Goal: Information Seeking & Learning: Find specific page/section

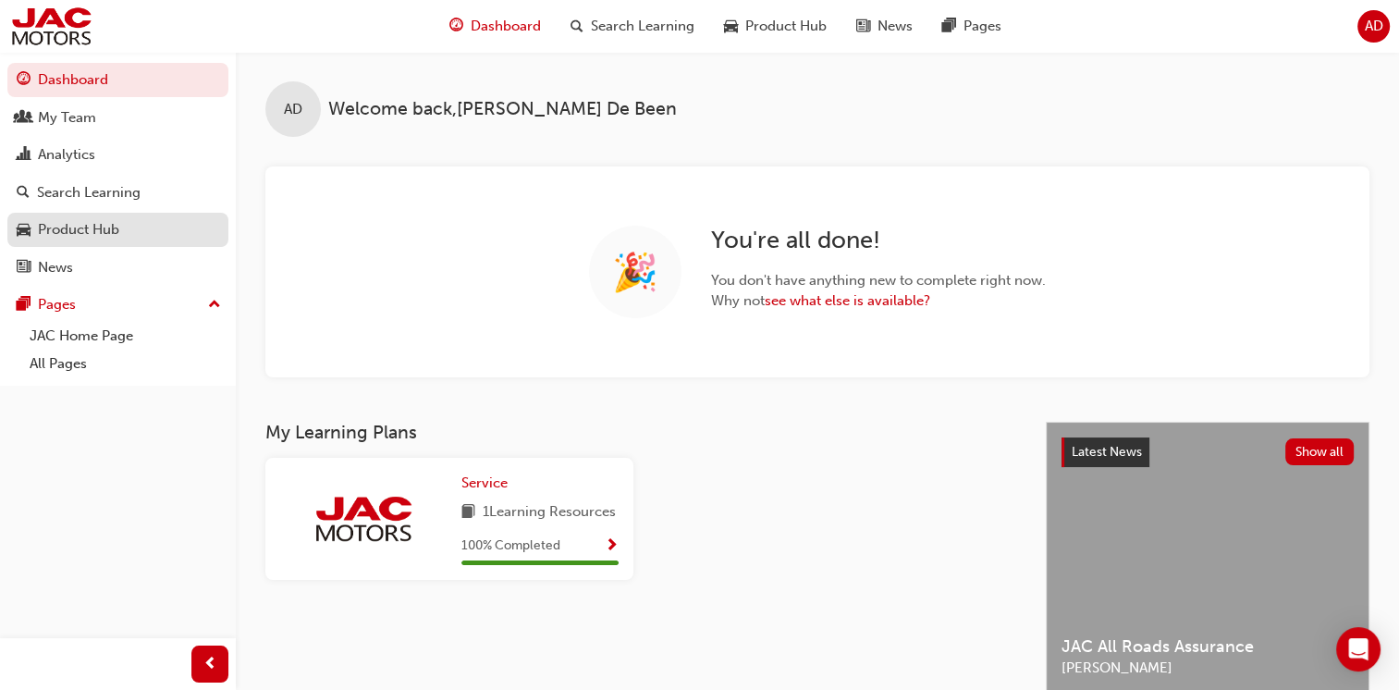
click at [71, 239] on div "Product Hub" at bounding box center [78, 229] width 81 height 21
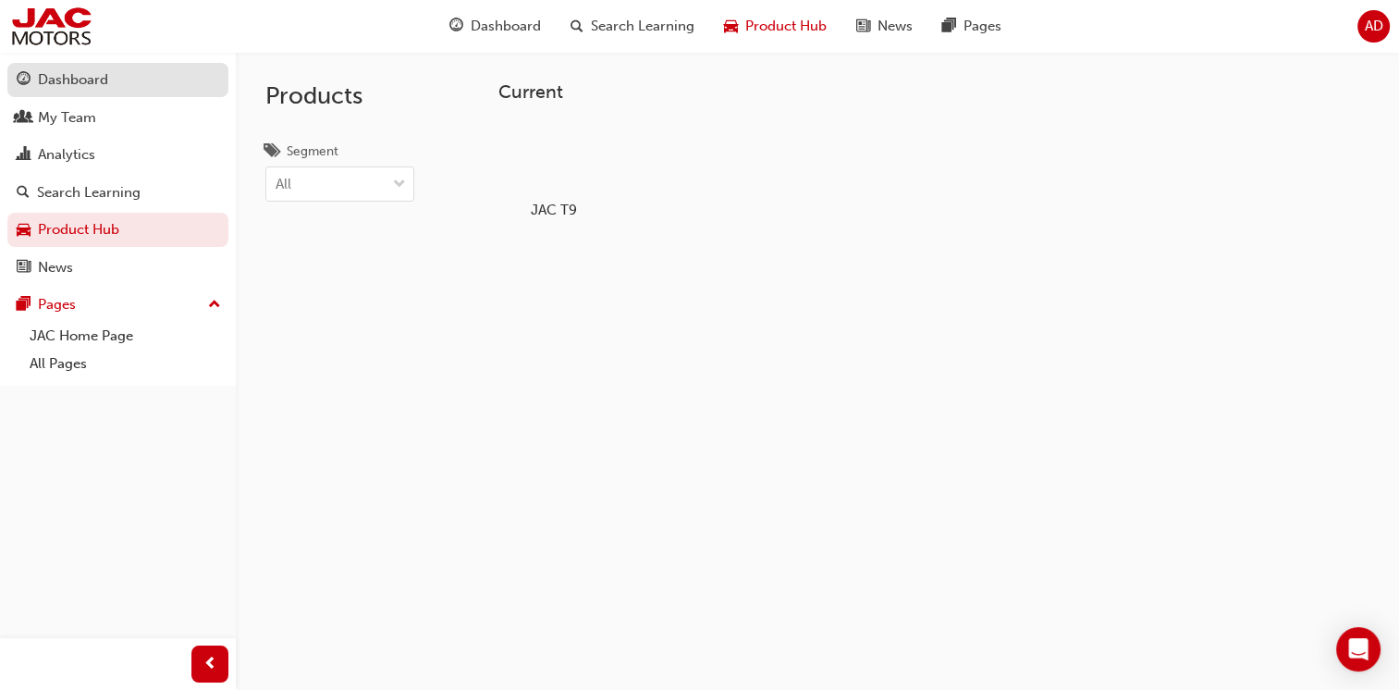
click at [99, 91] on div "Dashboard" at bounding box center [118, 79] width 202 height 23
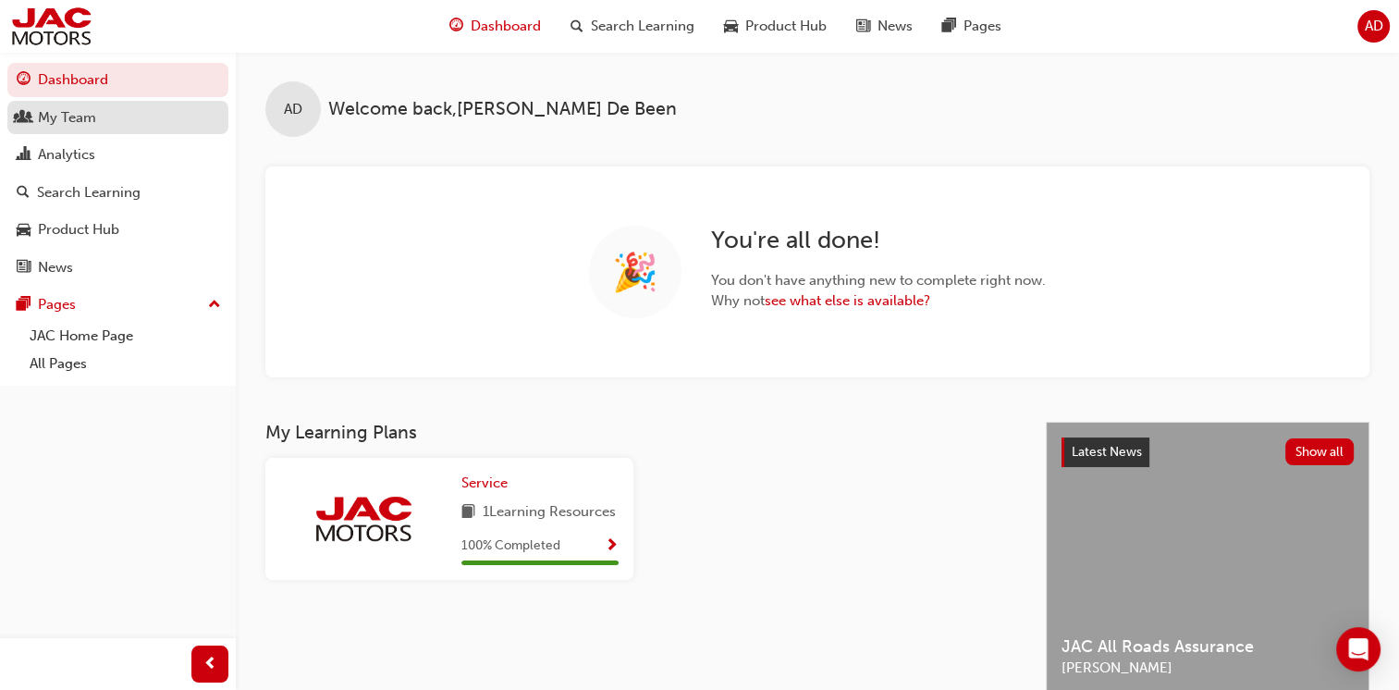
click at [91, 122] on div "My Team" at bounding box center [67, 117] width 58 height 21
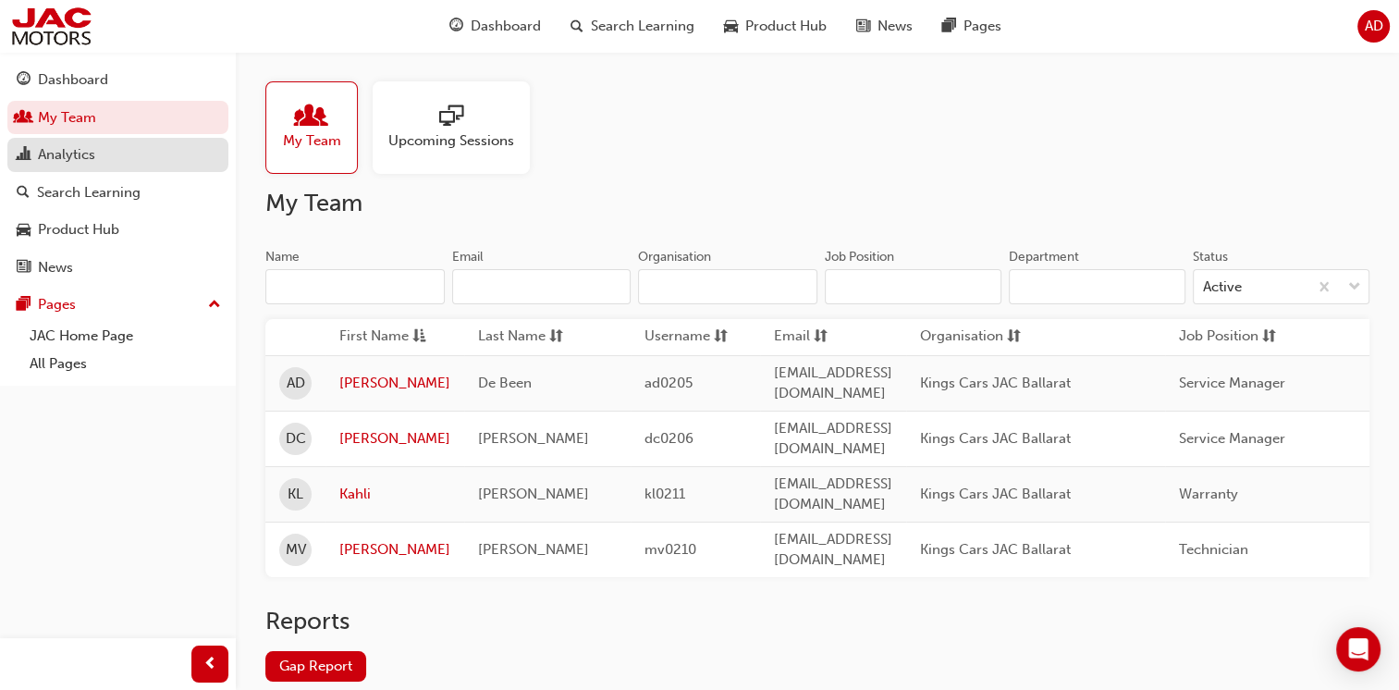
click at [93, 151] on div "Analytics" at bounding box center [66, 154] width 57 height 21
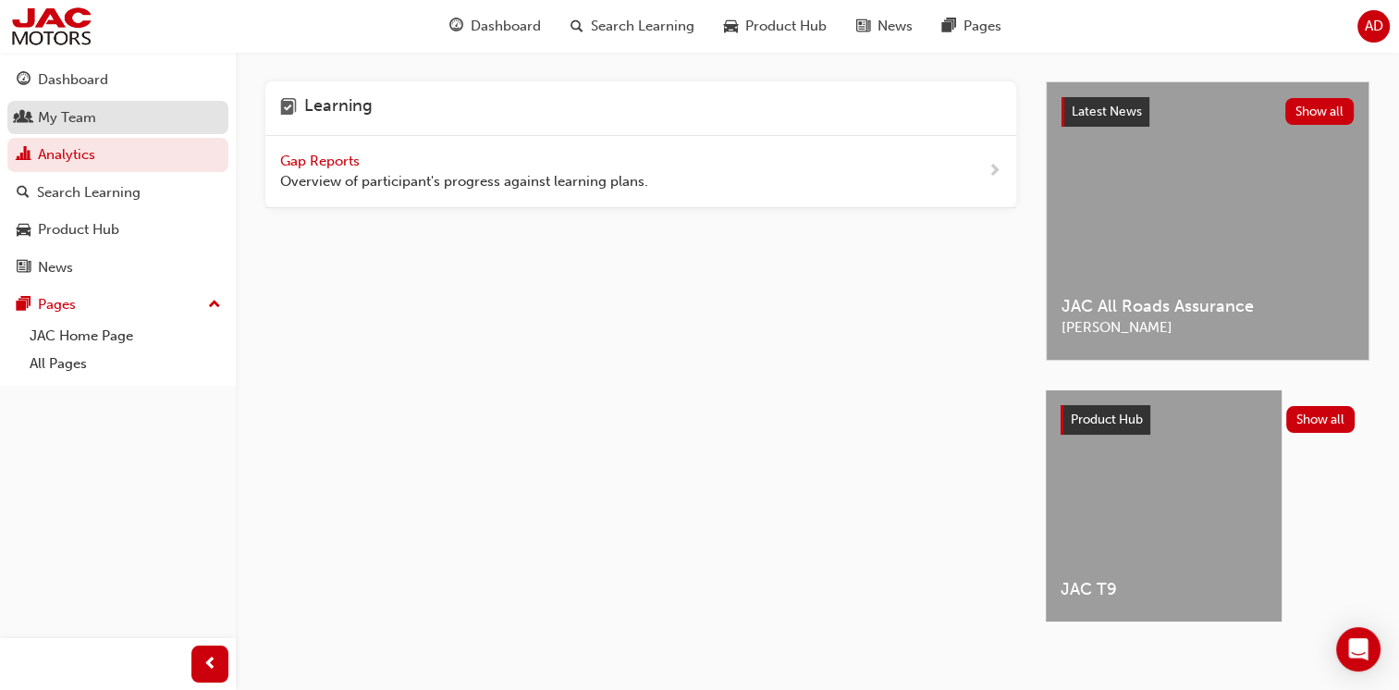
click at [98, 120] on div "My Team" at bounding box center [118, 117] width 202 height 23
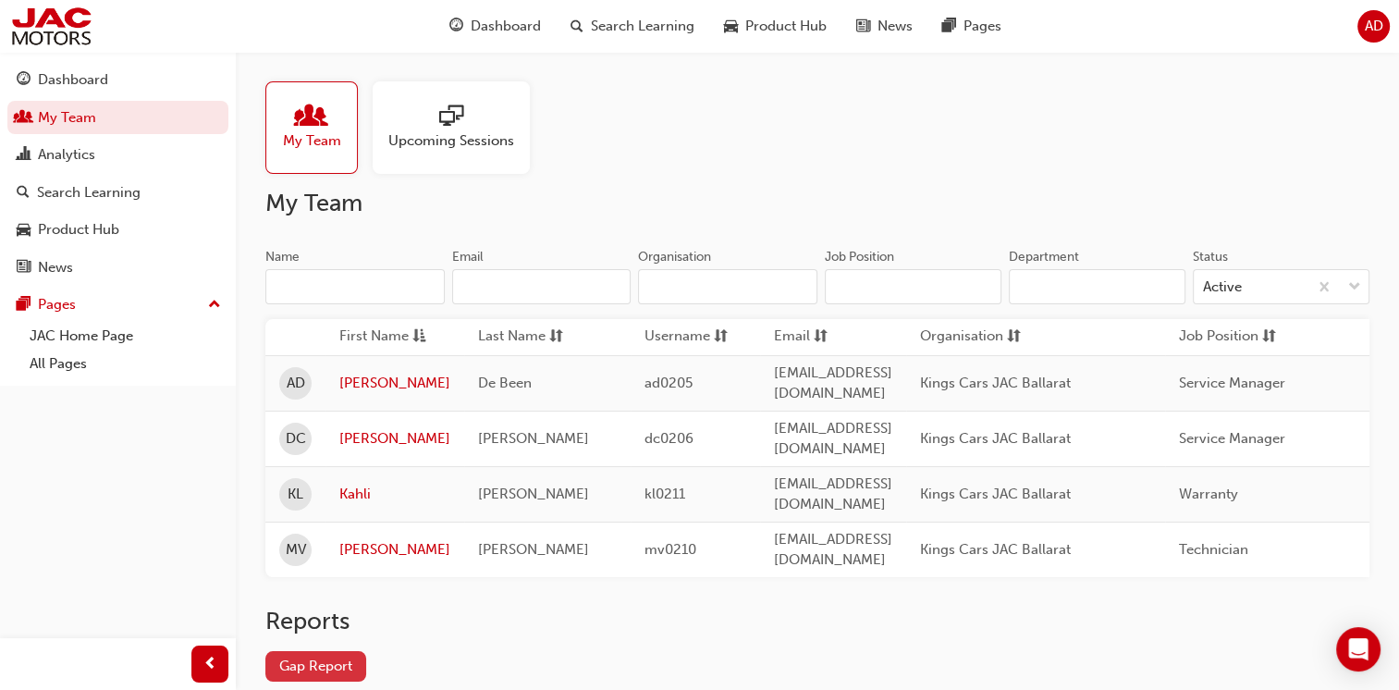
click at [353, 651] on link "Gap Report" at bounding box center [315, 666] width 101 height 31
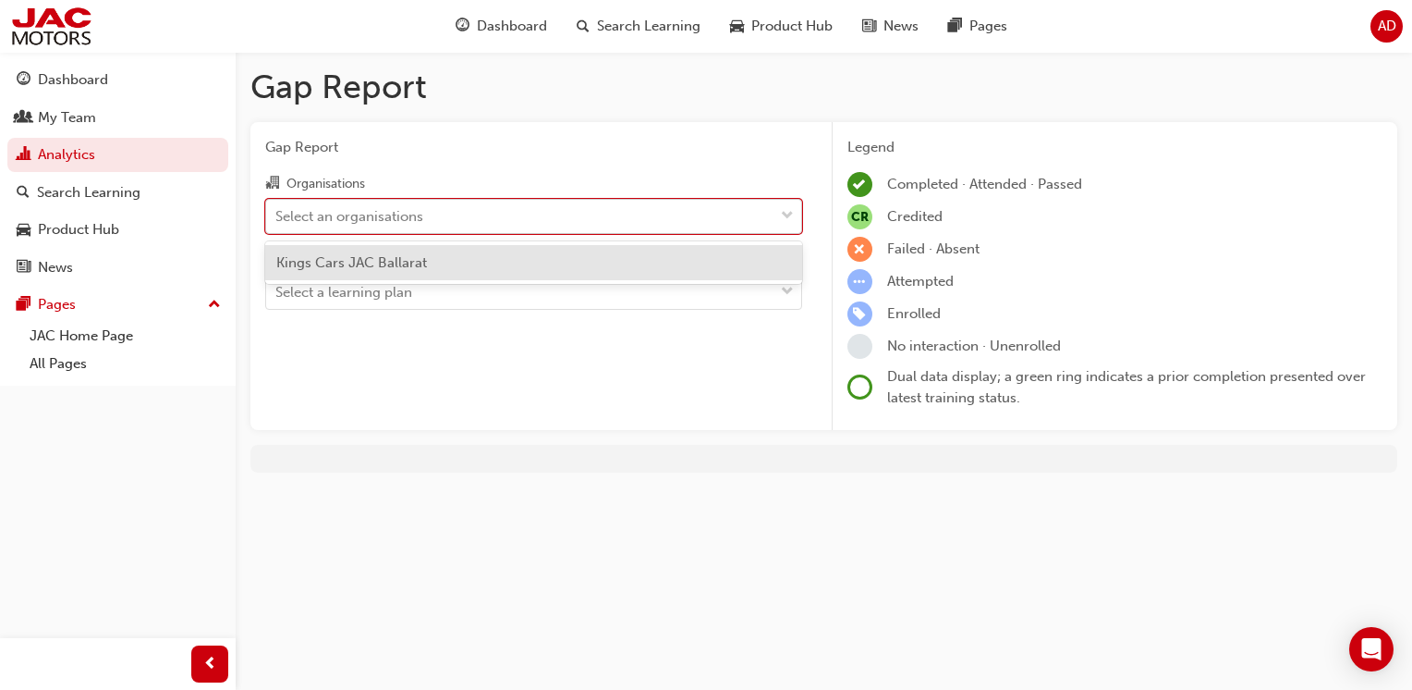
click at [783, 216] on span "down-icon" at bounding box center [787, 216] width 13 height 24
click at [277, 216] on input "Organisations option Kings Cars JAC Ballarat focused, 1 of 1. 1 result availabl…" at bounding box center [276, 215] width 2 height 16
click at [467, 257] on div "Kings Cars JAC Ballarat" at bounding box center [533, 263] width 537 height 36
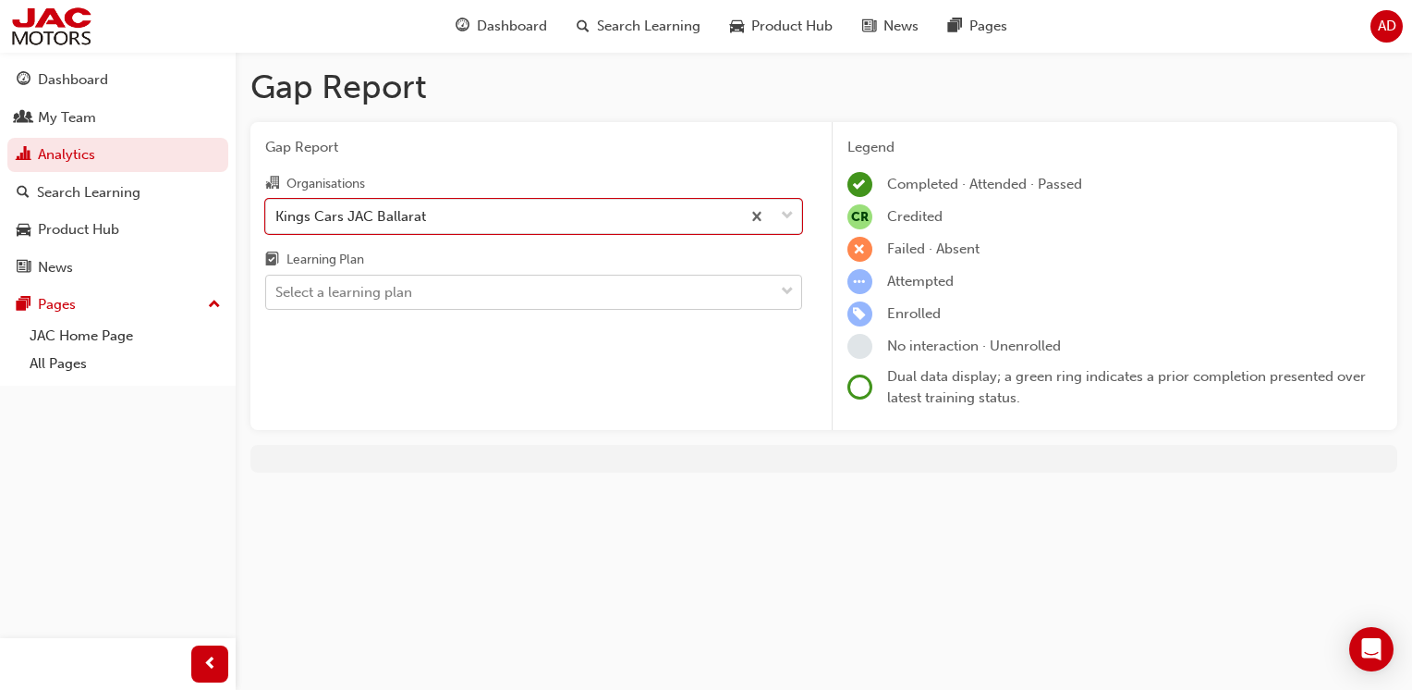
click at [780, 293] on div at bounding box center [788, 291] width 28 height 33
click at [277, 293] on input "Learning Plan Select a learning plan" at bounding box center [276, 292] width 2 height 16
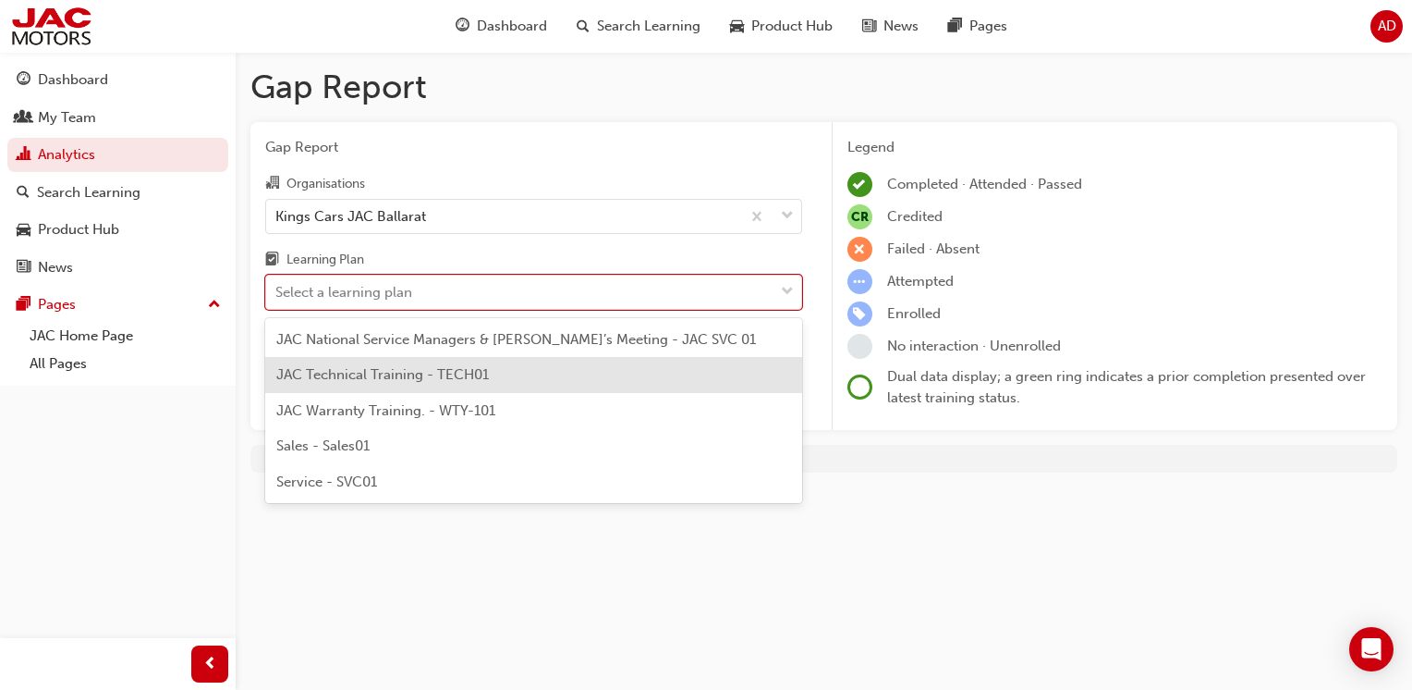
click at [582, 385] on div "JAC Technical Training - TECH01" at bounding box center [533, 375] width 537 height 36
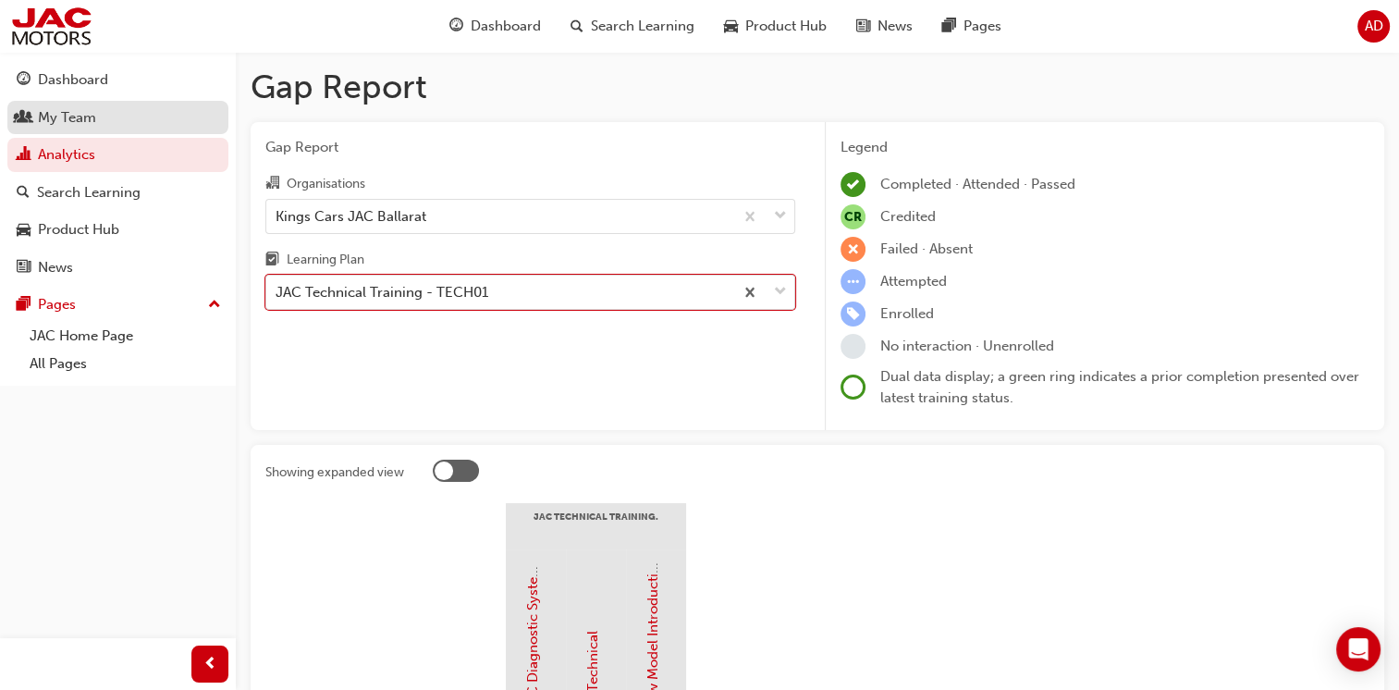
click at [79, 120] on div "My Team" at bounding box center [67, 117] width 58 height 21
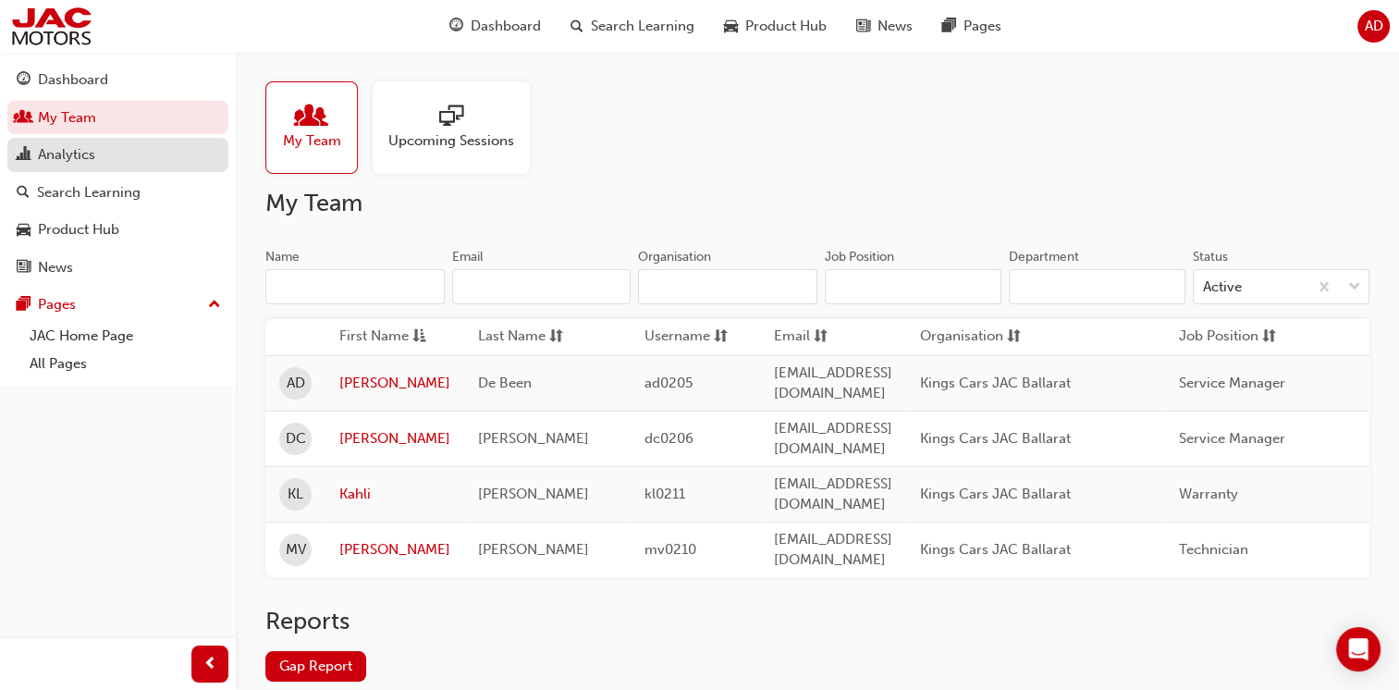
click at [130, 155] on div "Analytics" at bounding box center [118, 154] width 202 height 23
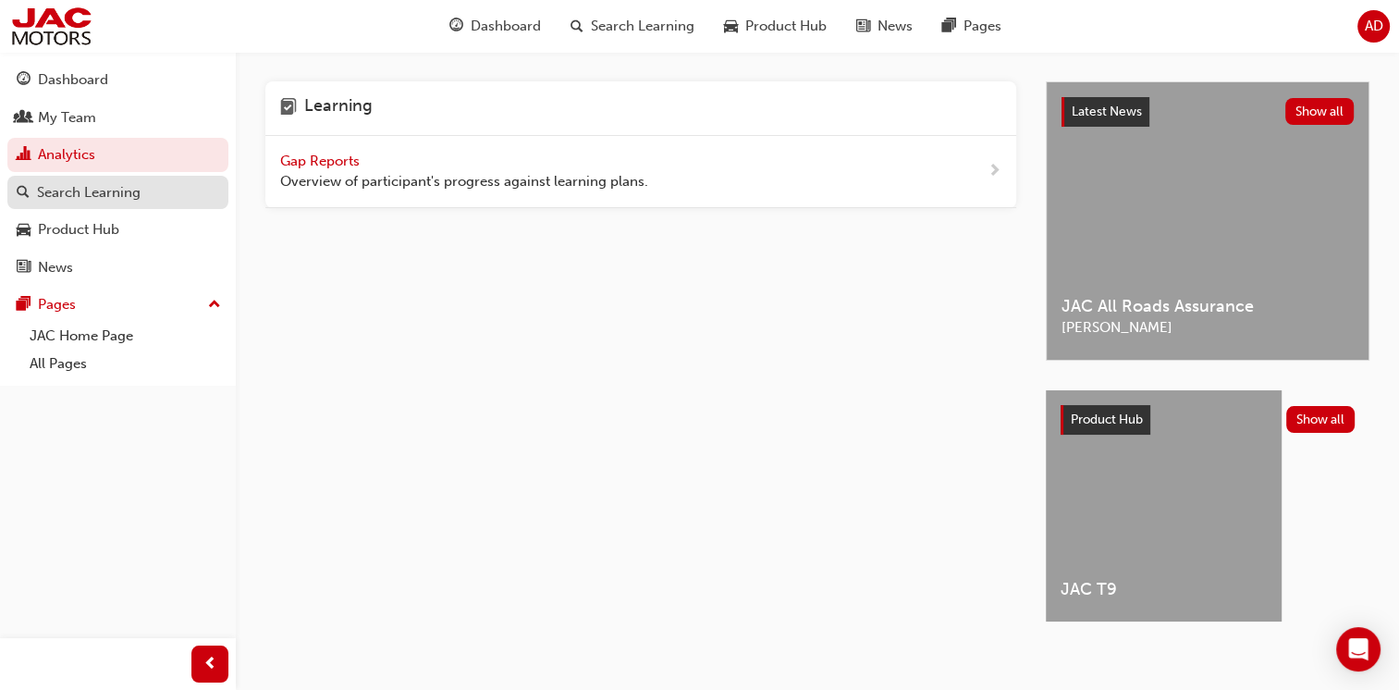
click at [74, 192] on div "Search Learning" at bounding box center [89, 192] width 104 height 21
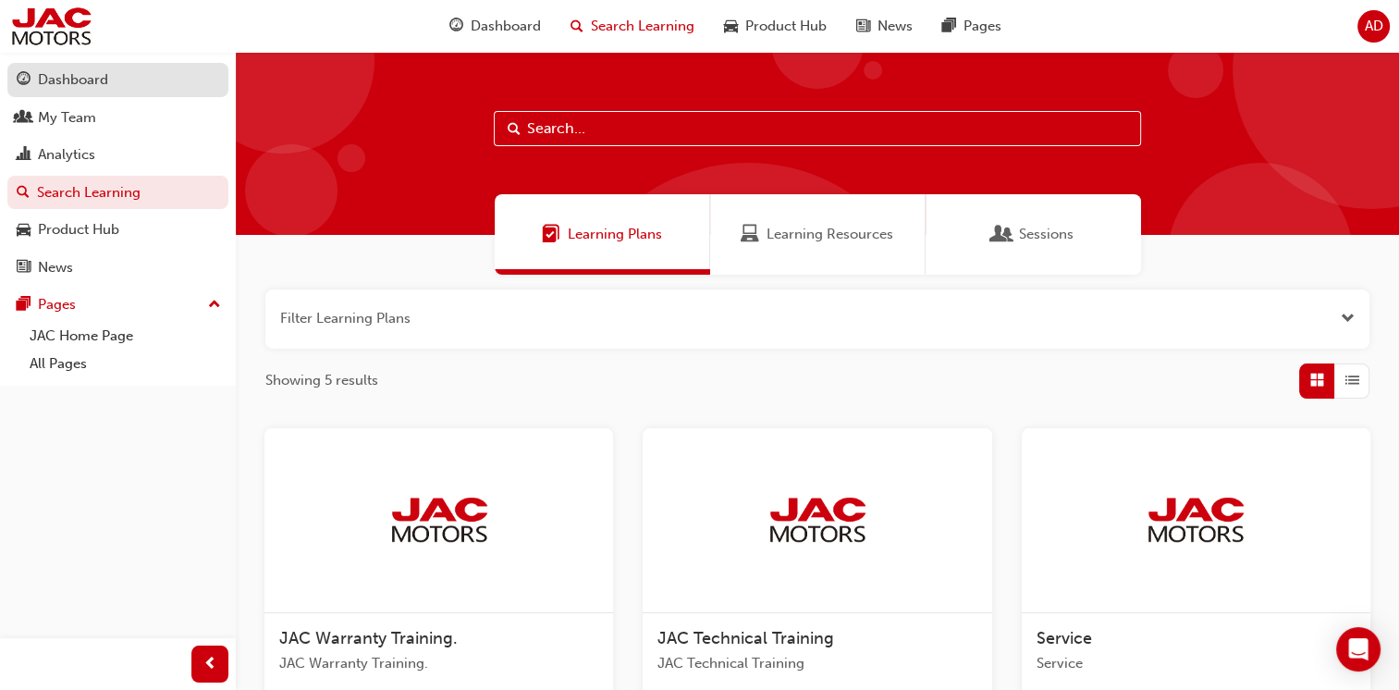
click at [65, 80] on div "Dashboard" at bounding box center [73, 79] width 70 height 21
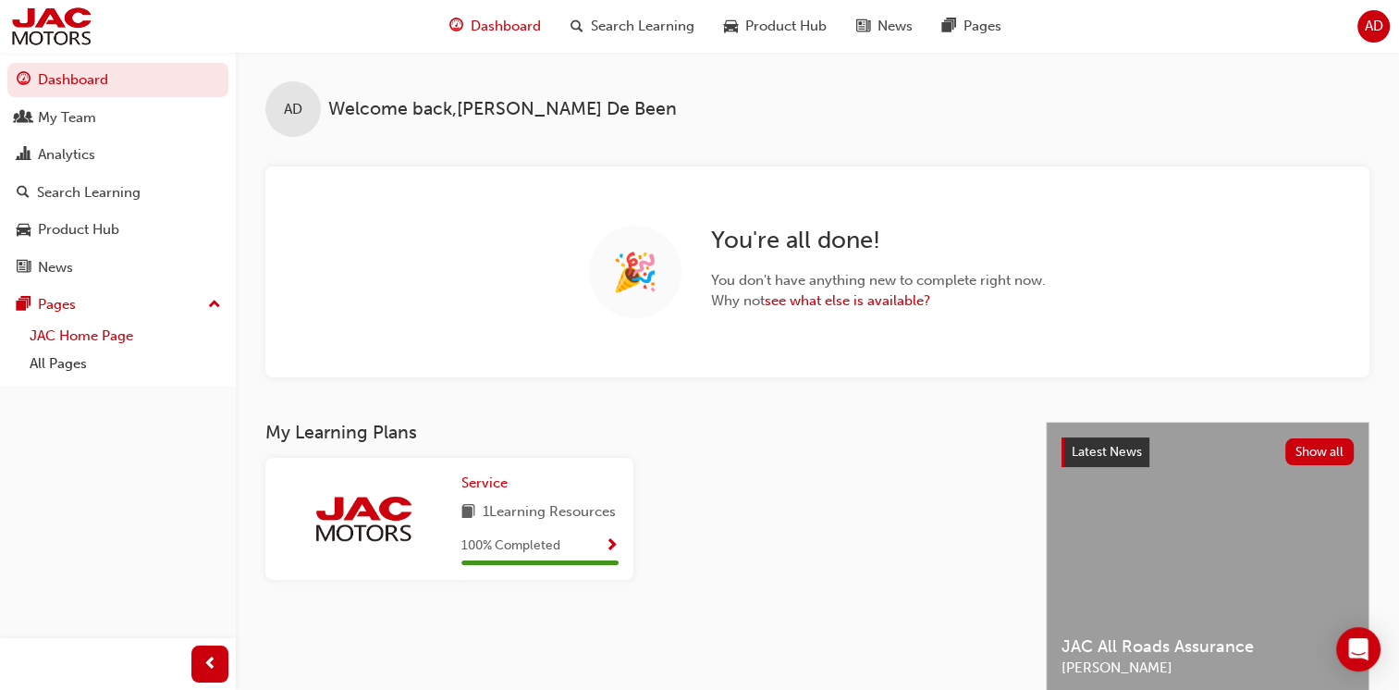
click at [107, 336] on link "JAC Home Page" at bounding box center [125, 336] width 206 height 29
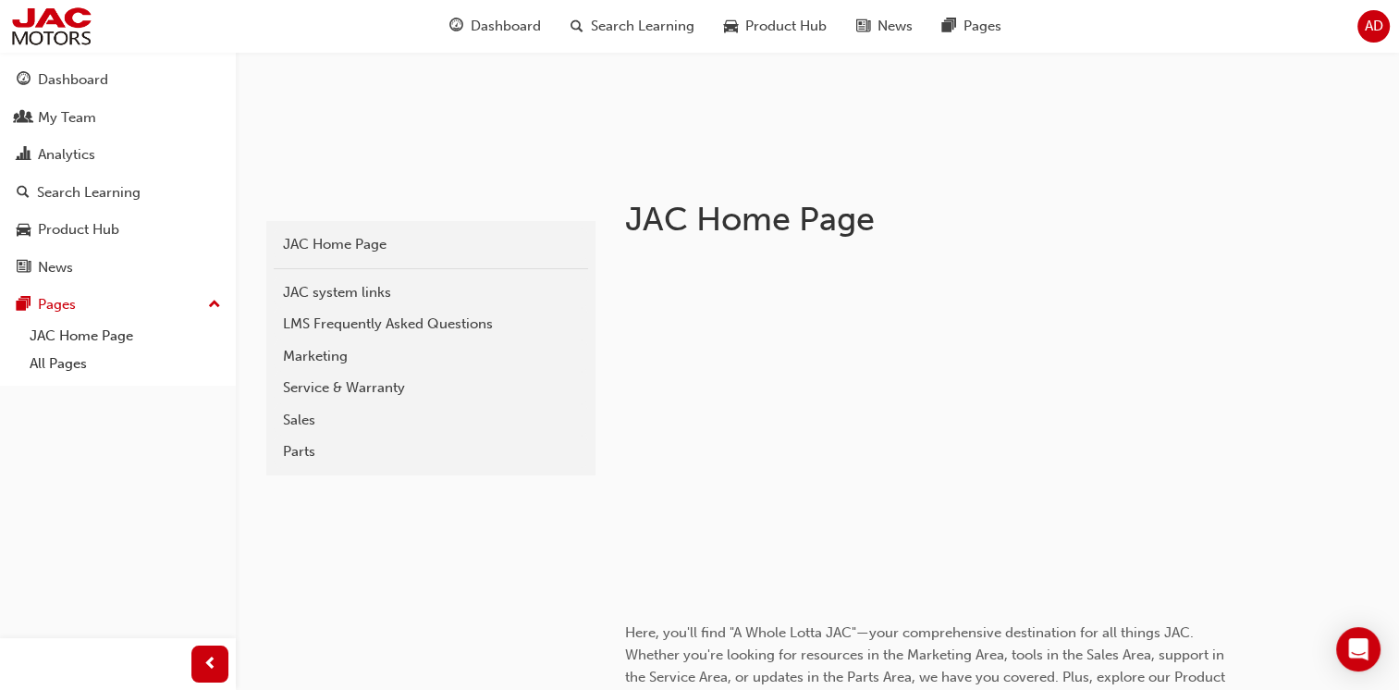
scroll to position [277, 0]
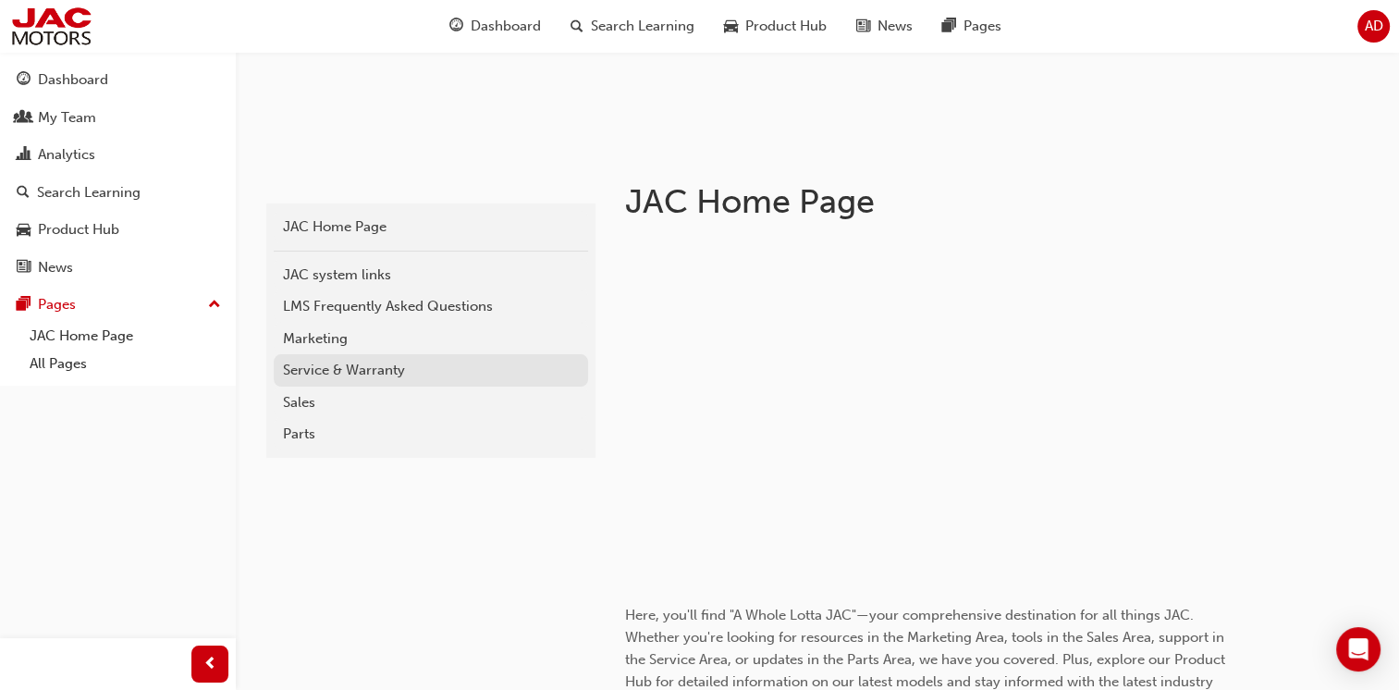
click at [300, 368] on div "Service & Warranty" at bounding box center [431, 370] width 296 height 21
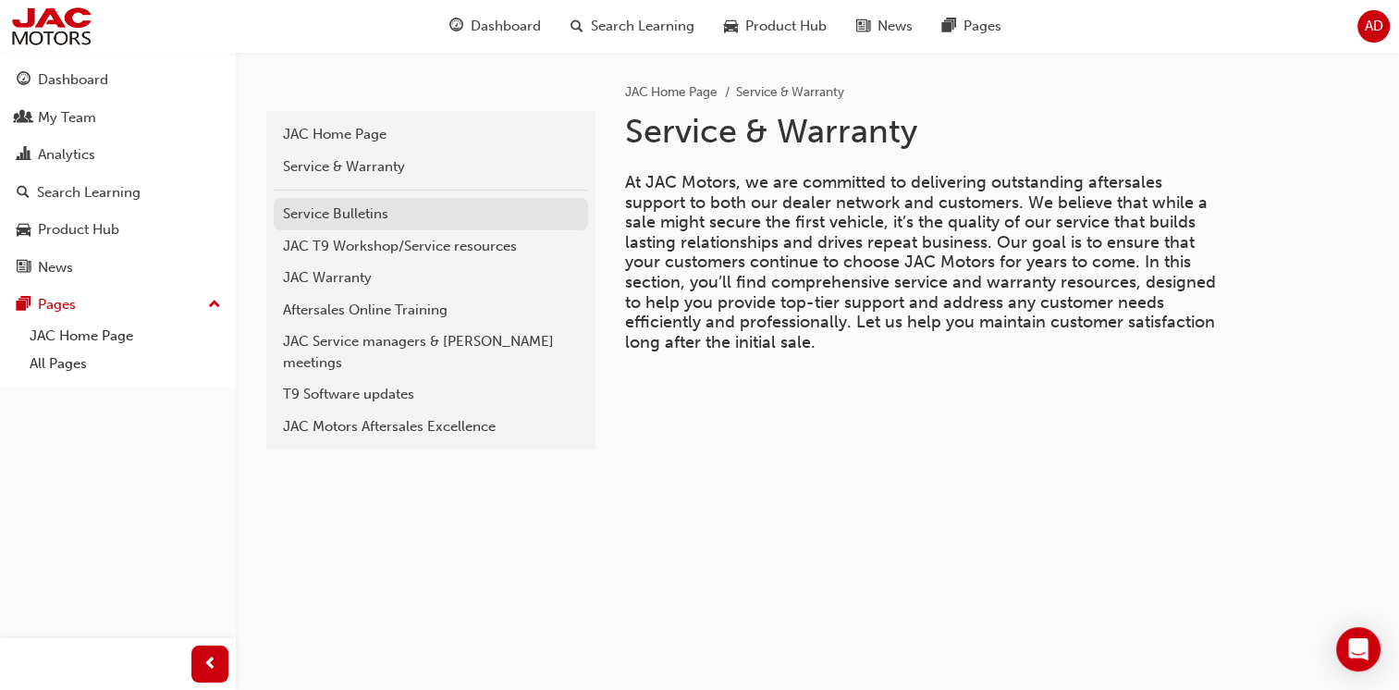
click at [336, 225] on link "Service Bulletins" at bounding box center [431, 214] width 314 height 32
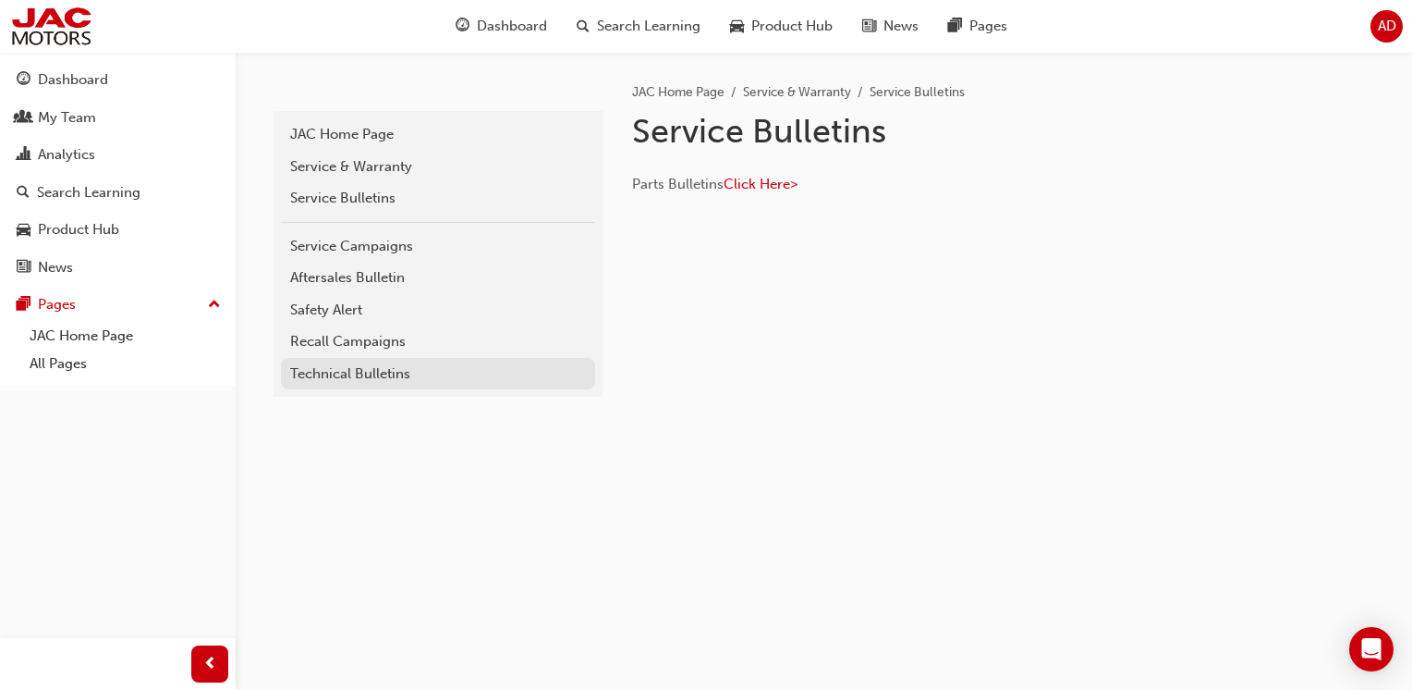
click at [345, 383] on div "Technical Bulletins" at bounding box center [438, 373] width 296 height 21
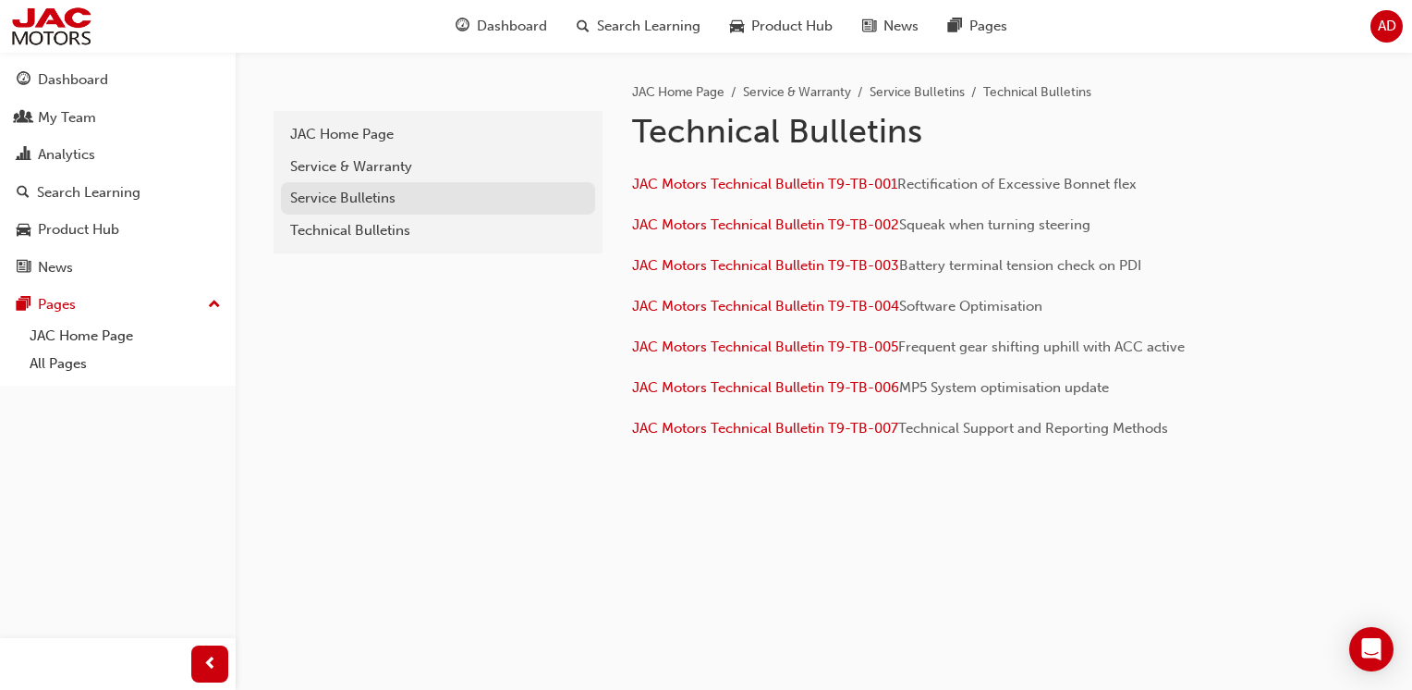
click at [335, 198] on div "Service Bulletins" at bounding box center [438, 198] width 296 height 21
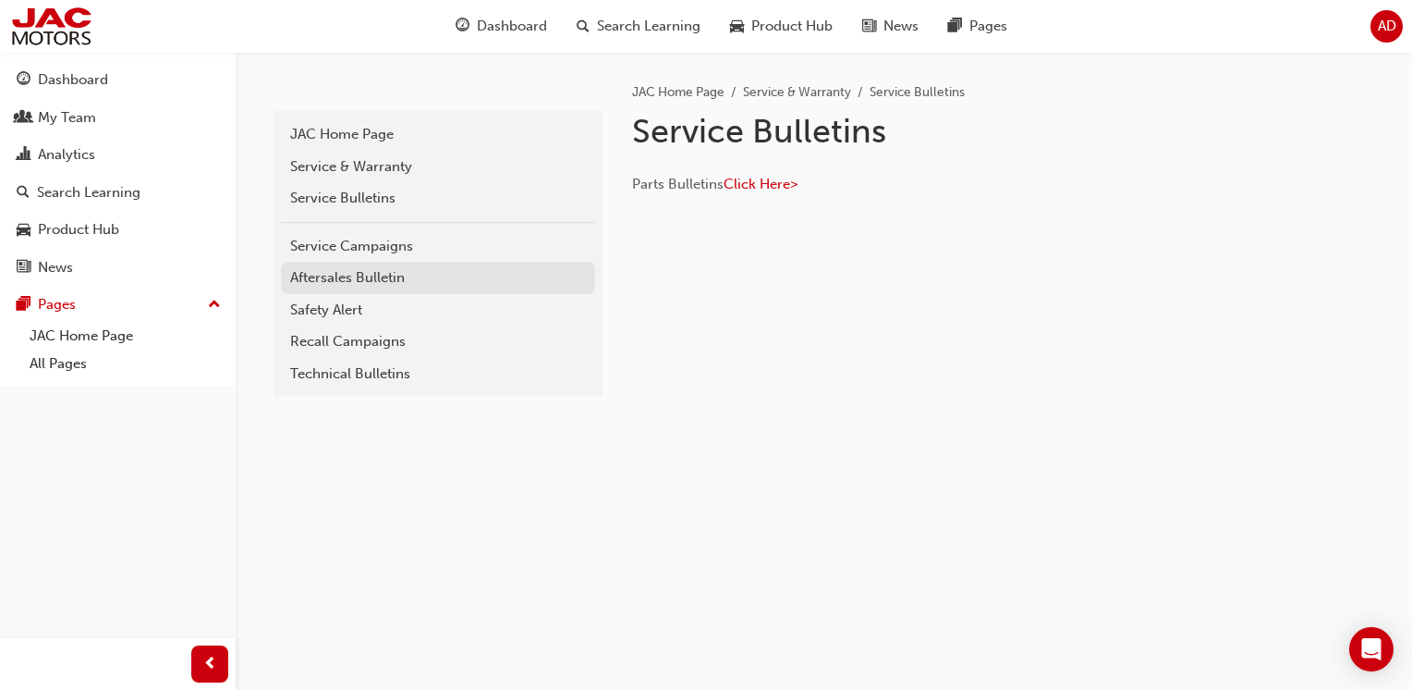
click at [373, 279] on div "Aftersales Bulletin" at bounding box center [438, 277] width 296 height 21
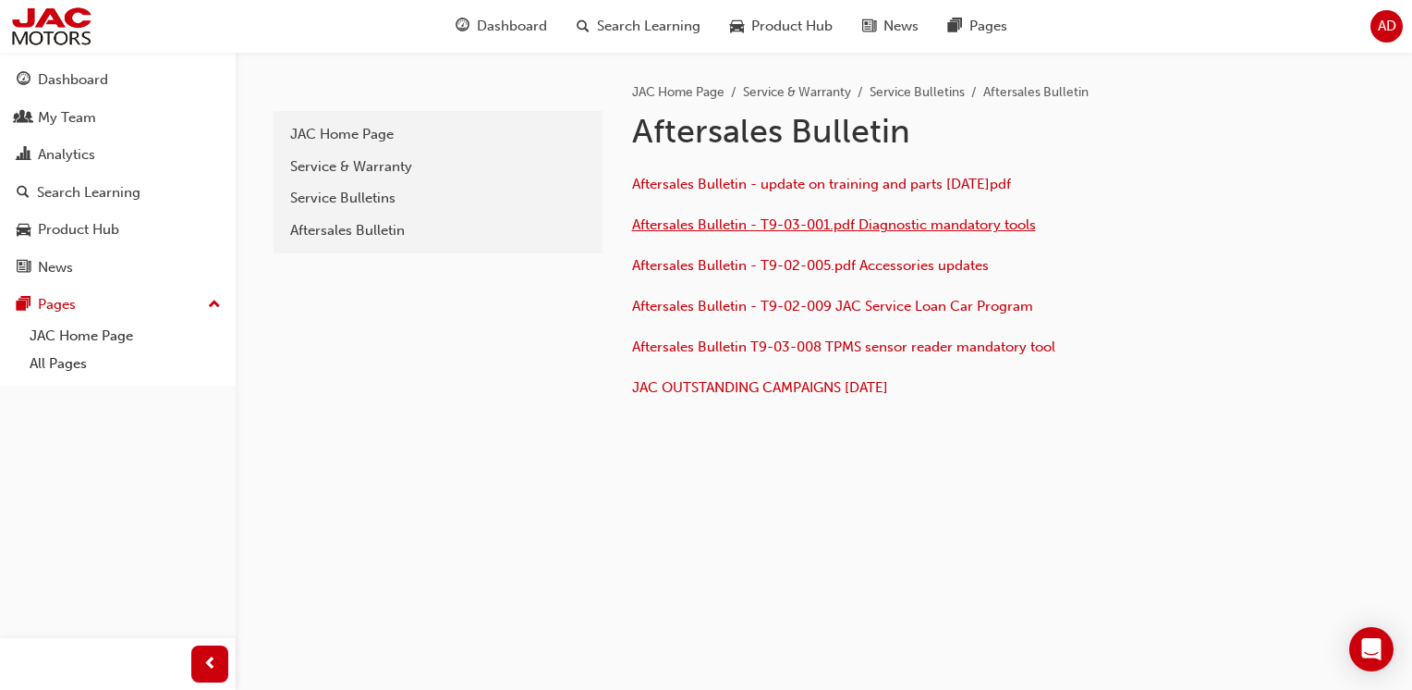
click at [910, 225] on span "Aftersales Bulletin - T9-03-001.pdf Diagnostic mandatory tools" at bounding box center [834, 224] width 404 height 17
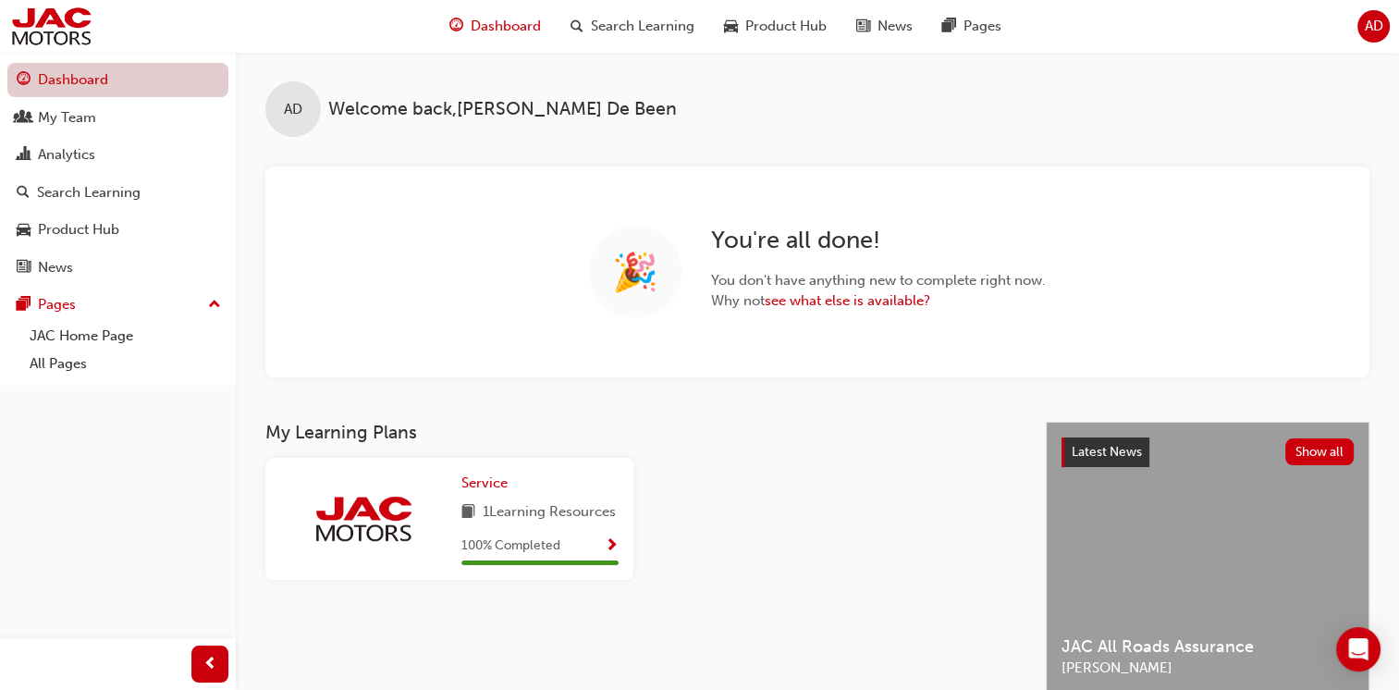
click at [78, 72] on link "Dashboard" at bounding box center [117, 80] width 221 height 34
click at [59, 372] on link "All Pages" at bounding box center [125, 363] width 206 height 29
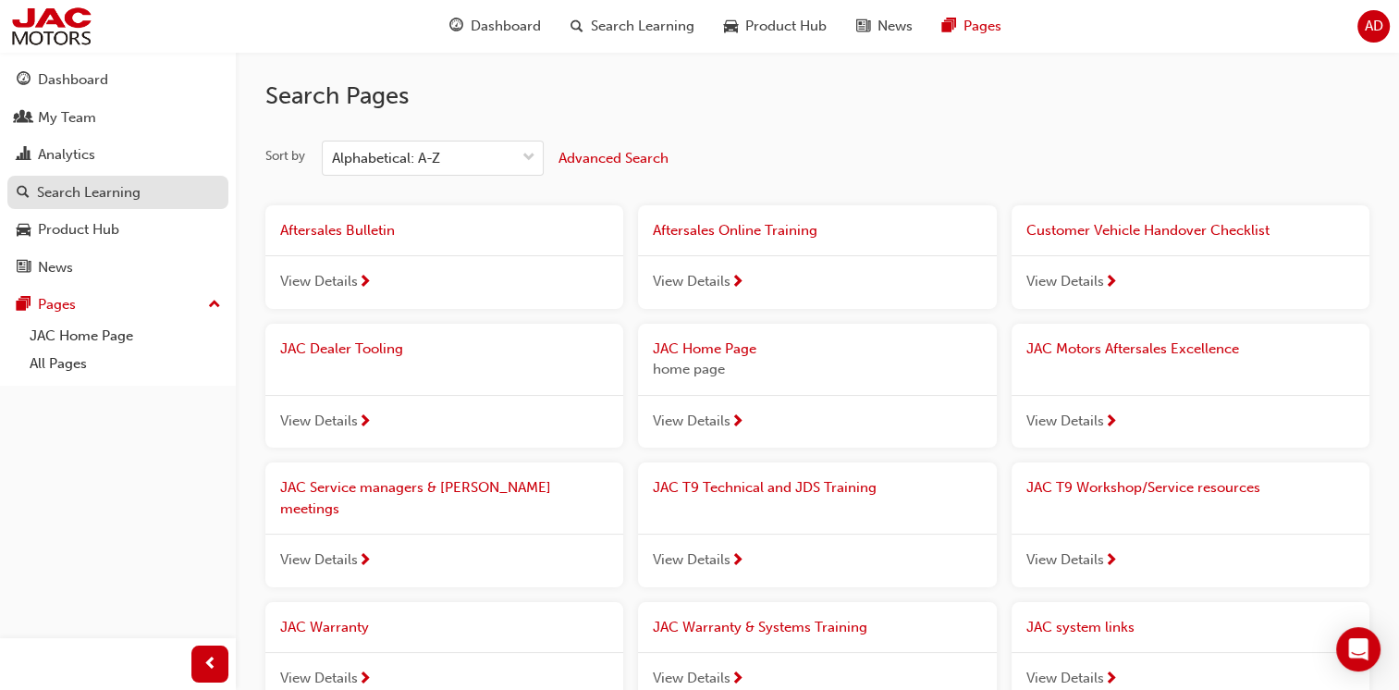
click at [76, 199] on div "Search Learning" at bounding box center [89, 192] width 104 height 21
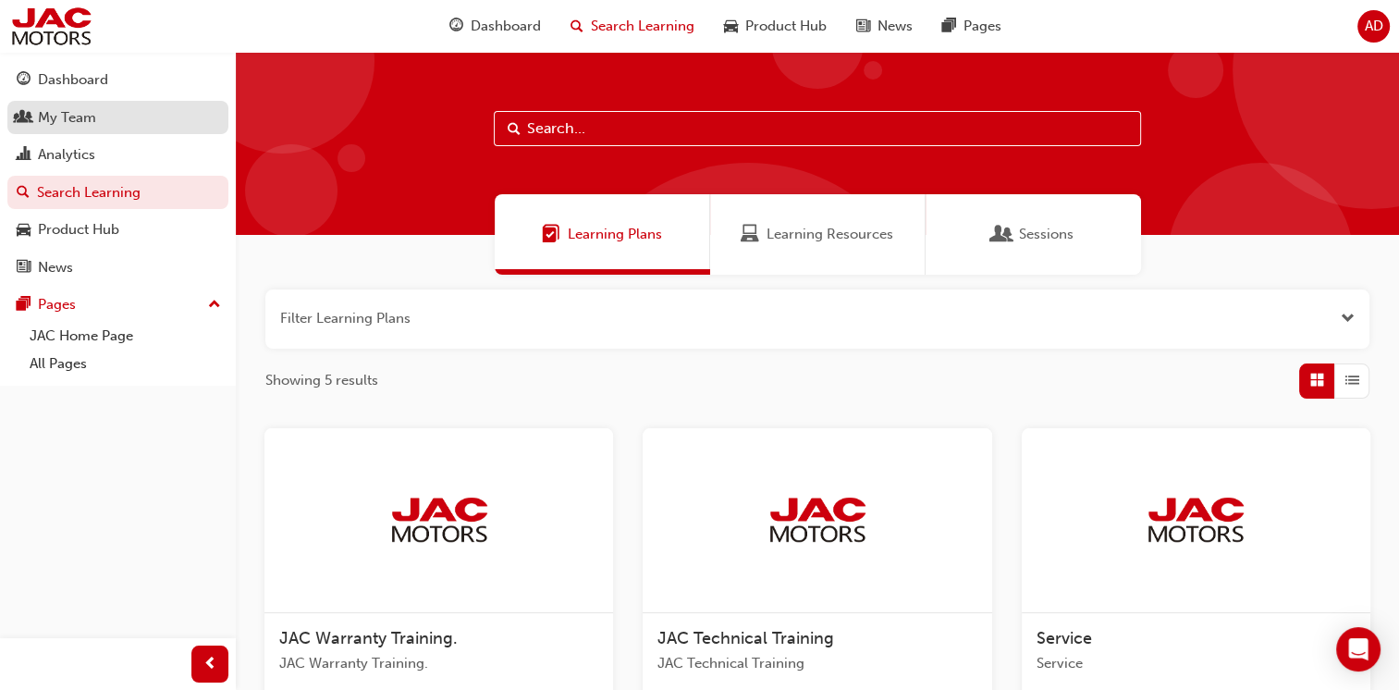
click at [69, 120] on div "My Team" at bounding box center [67, 117] width 58 height 21
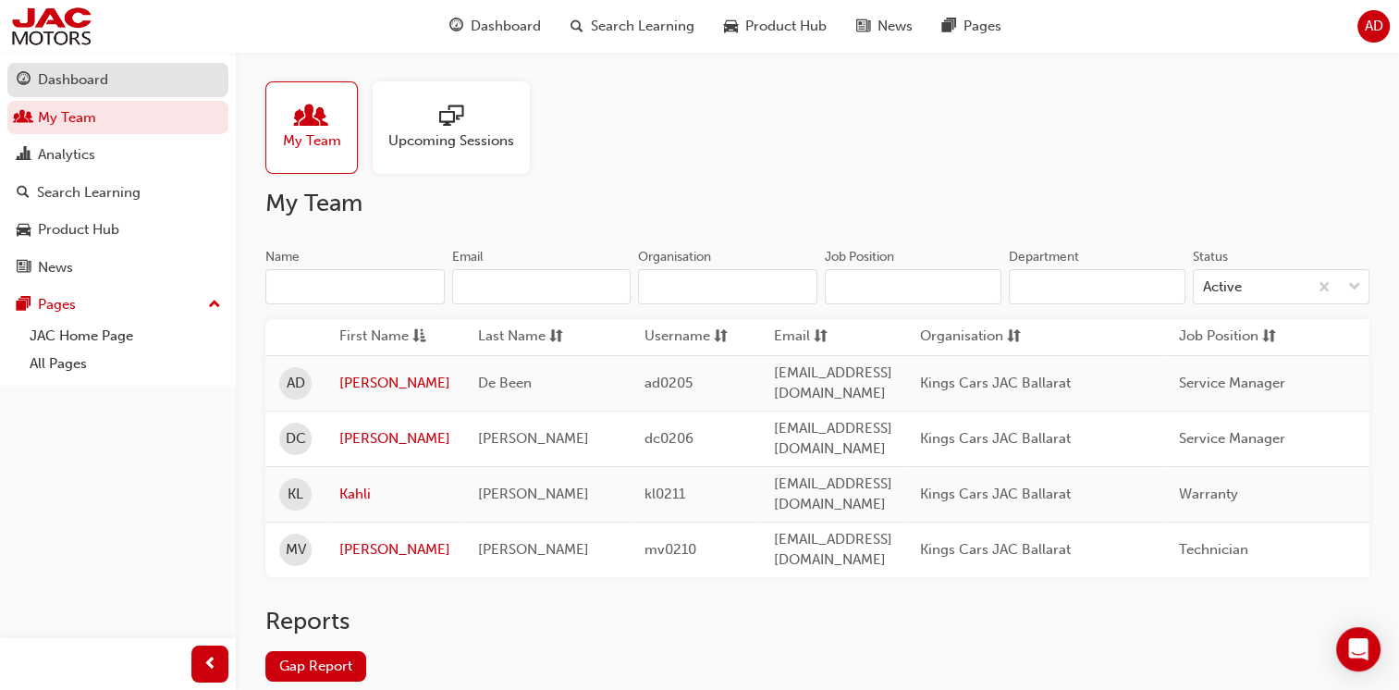
click at [78, 79] on div "Dashboard" at bounding box center [73, 79] width 70 height 21
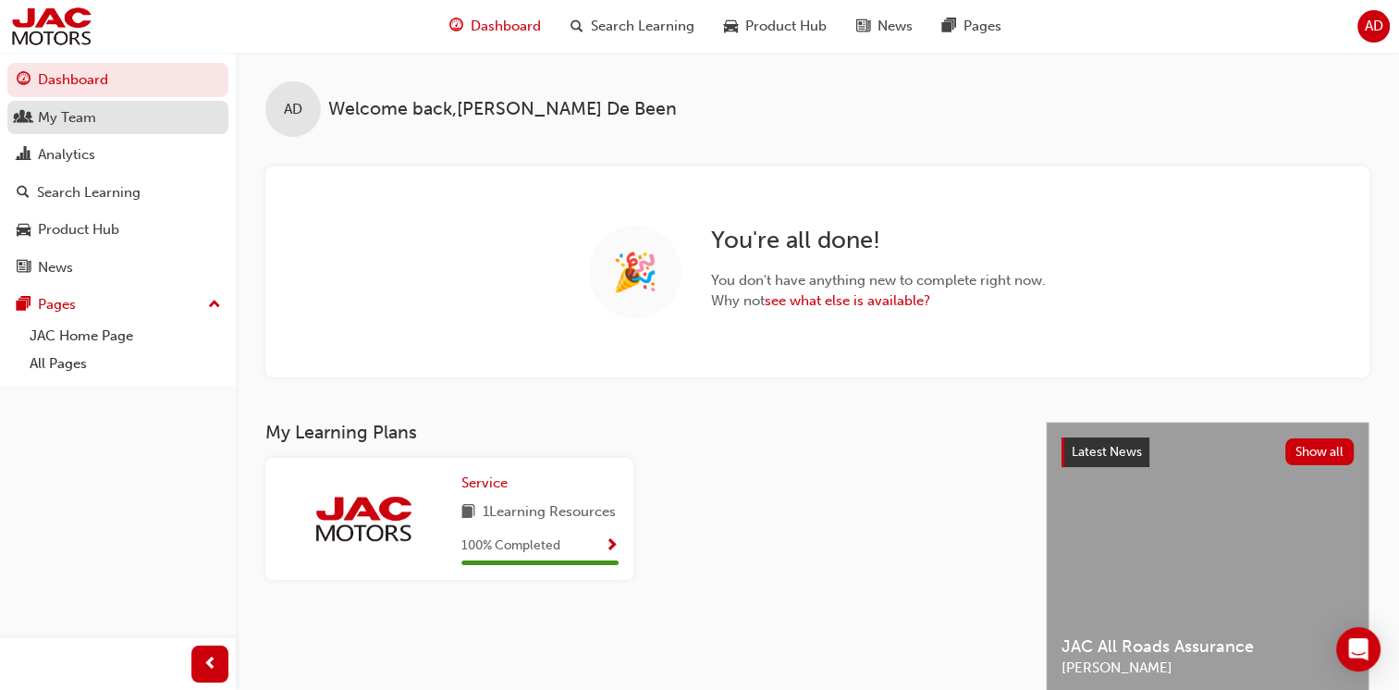
click at [83, 113] on div "My Team" at bounding box center [67, 117] width 58 height 21
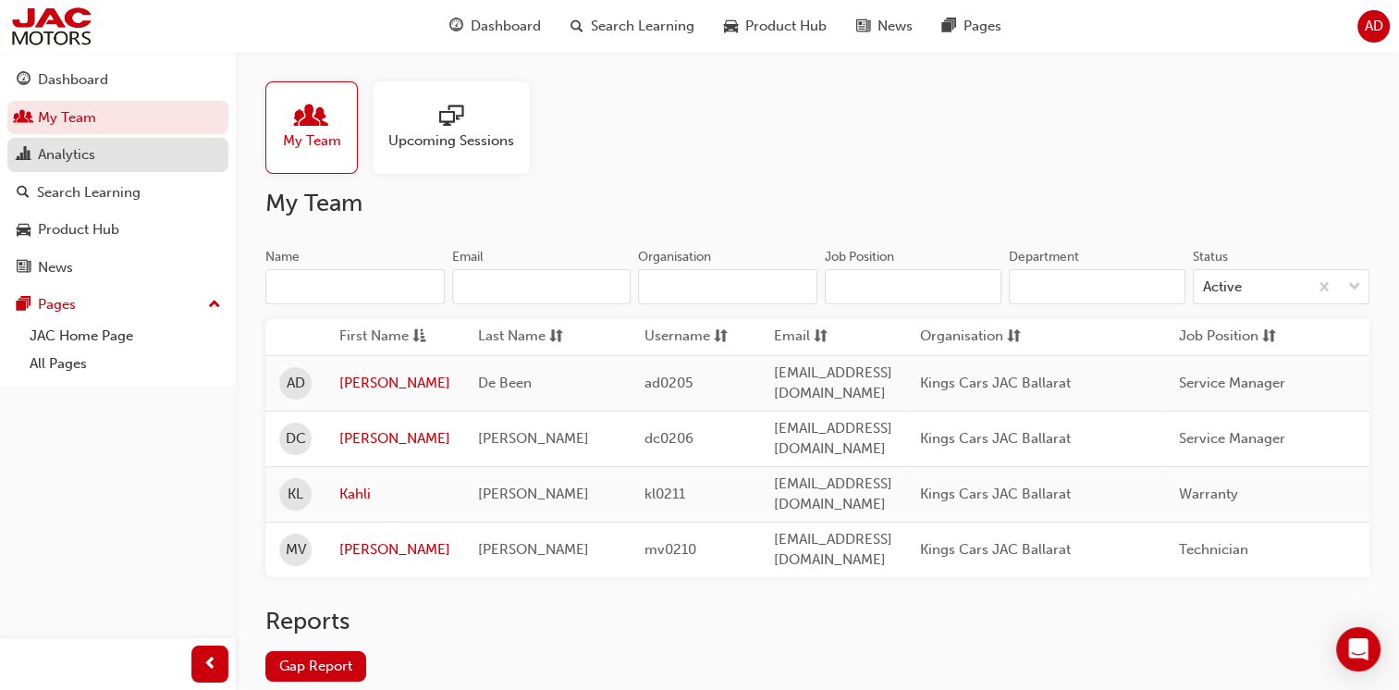
click at [85, 160] on div "Analytics" at bounding box center [66, 154] width 57 height 21
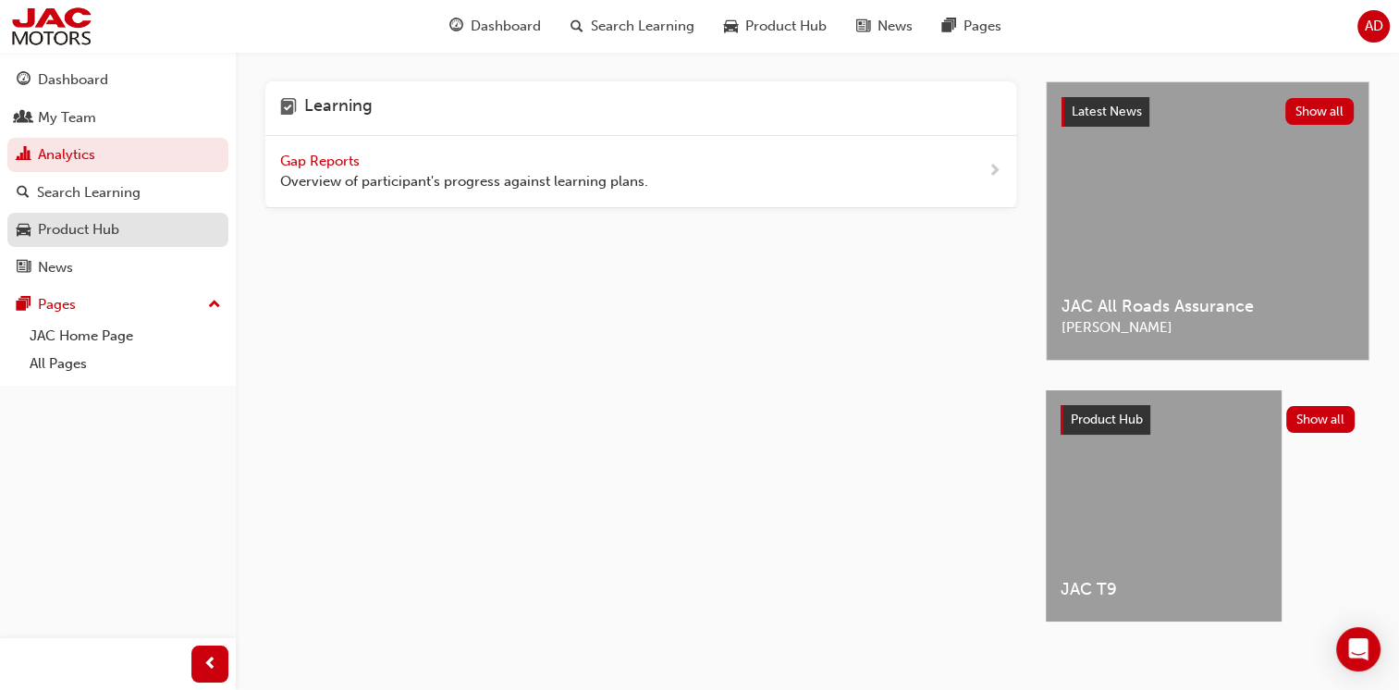
click at [69, 223] on div "Product Hub" at bounding box center [78, 229] width 81 height 21
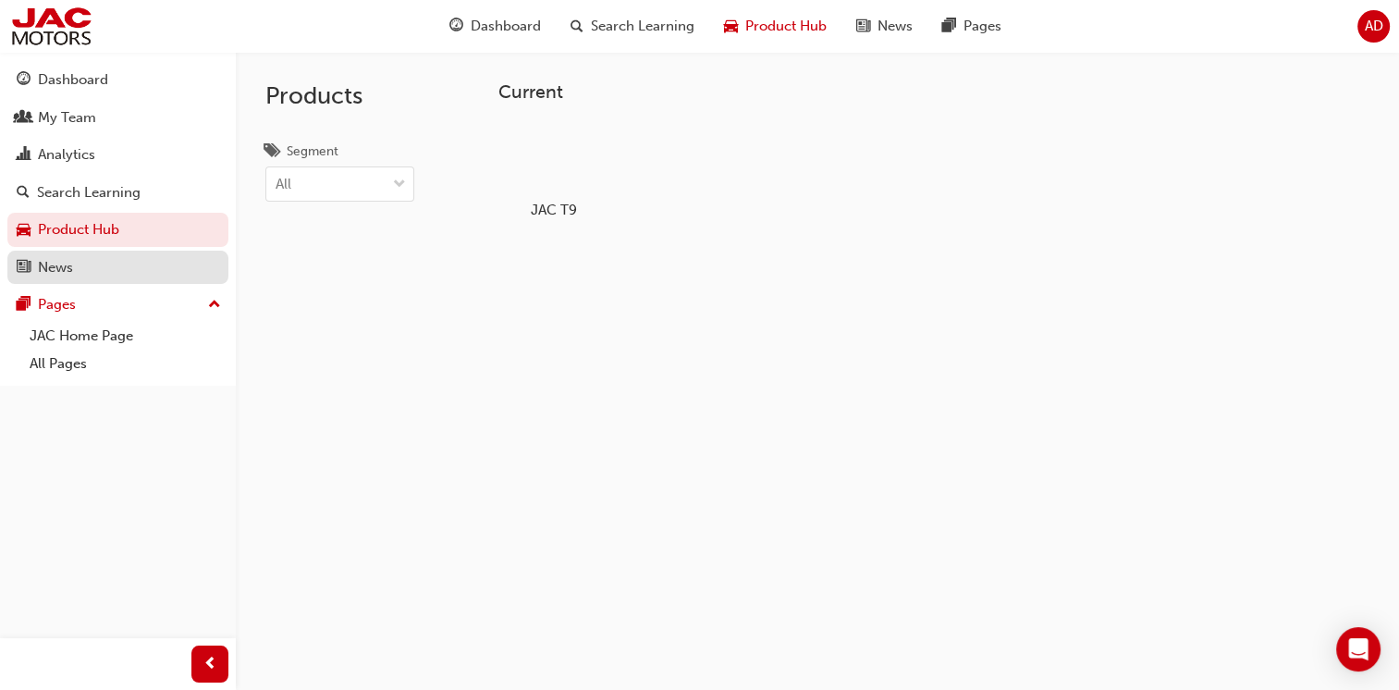
click at [100, 275] on div "News" at bounding box center [118, 267] width 202 height 23
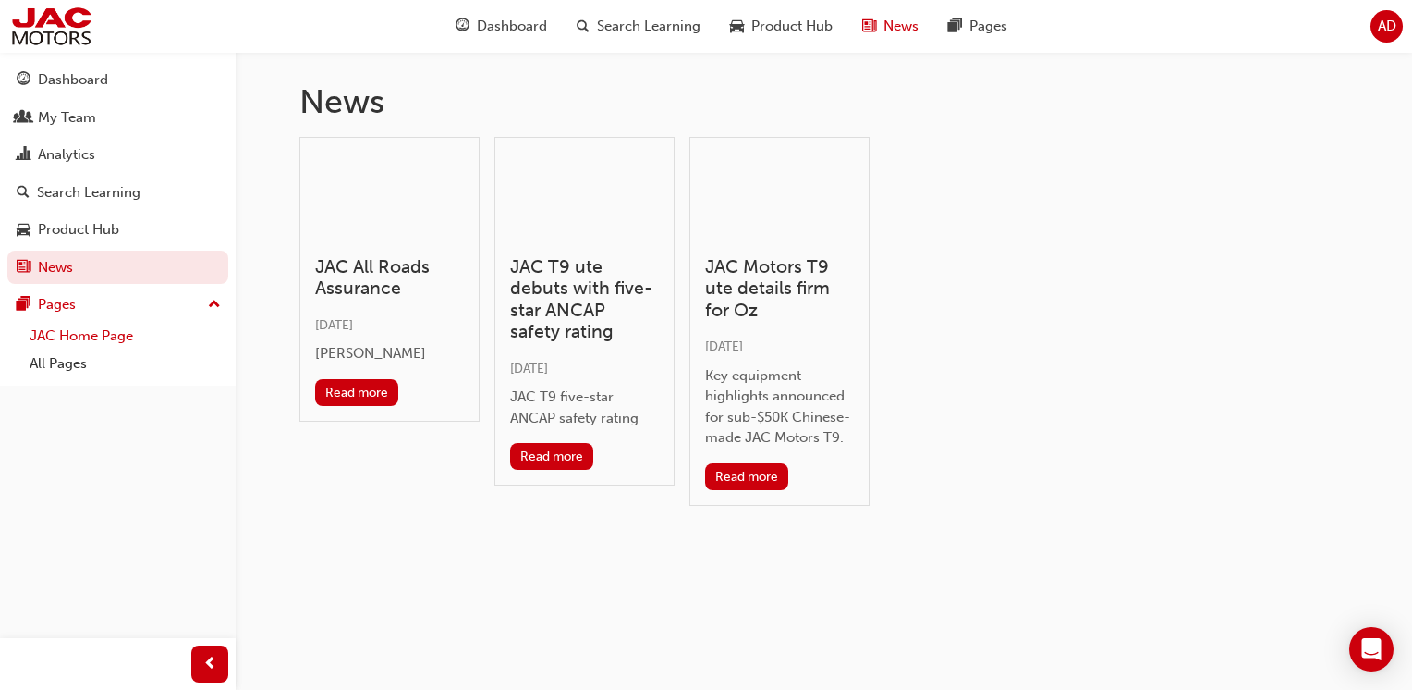
click at [108, 336] on link "JAC Home Page" at bounding box center [125, 336] width 206 height 29
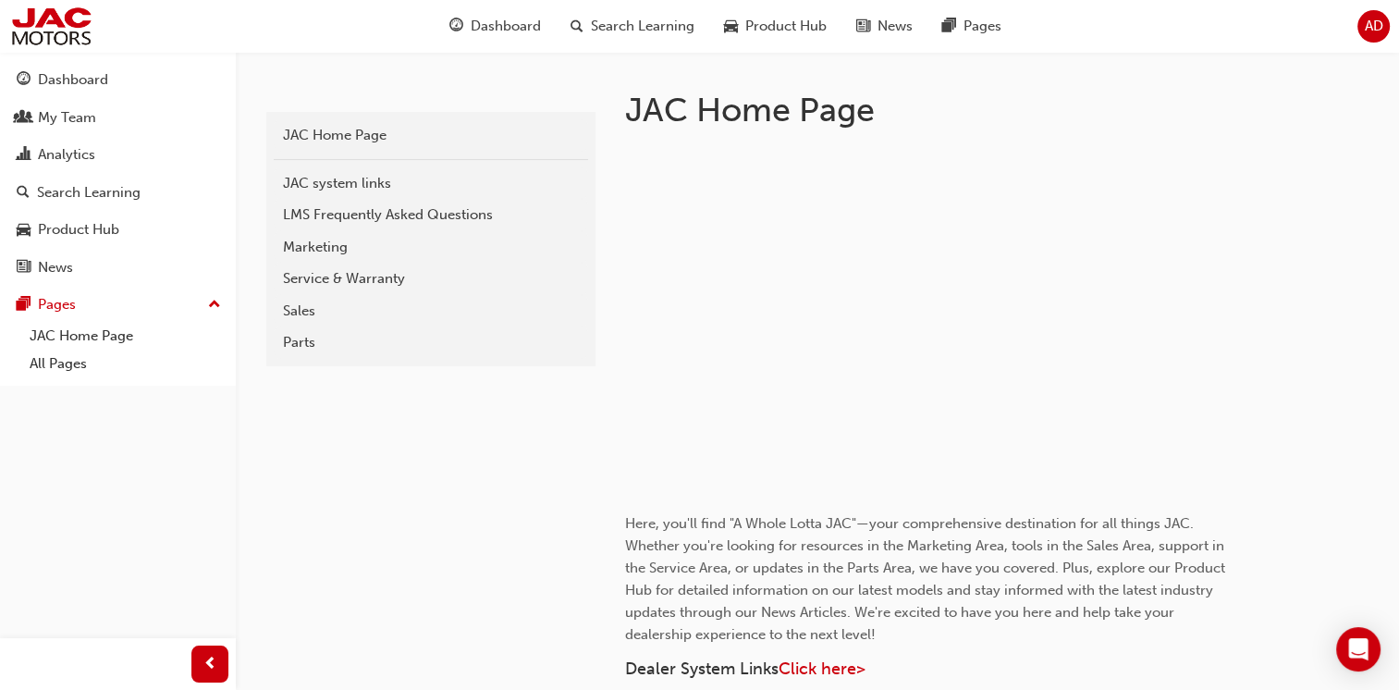
scroll to position [370, 0]
click at [324, 274] on div "Service & Warranty" at bounding box center [431, 277] width 296 height 21
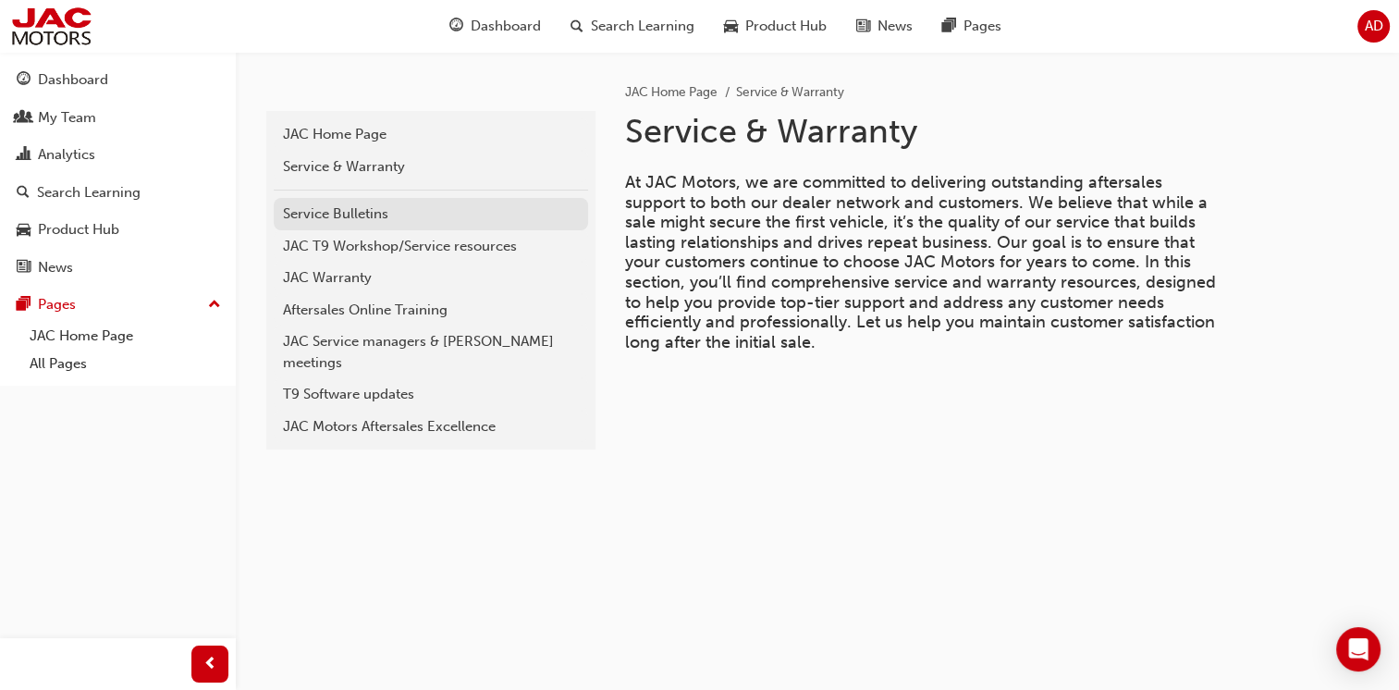
click at [299, 219] on div "Service Bulletins" at bounding box center [431, 213] width 296 height 21
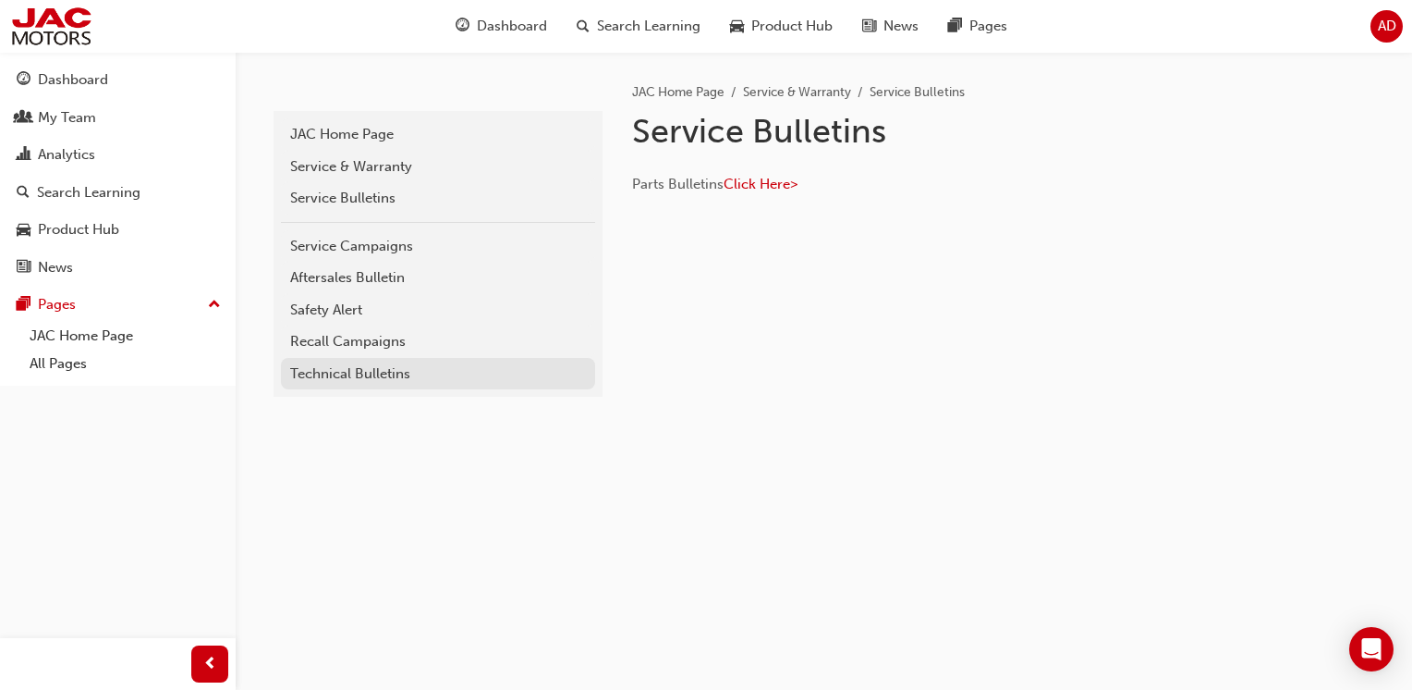
click at [337, 372] on div "Technical Bulletins" at bounding box center [438, 373] width 296 height 21
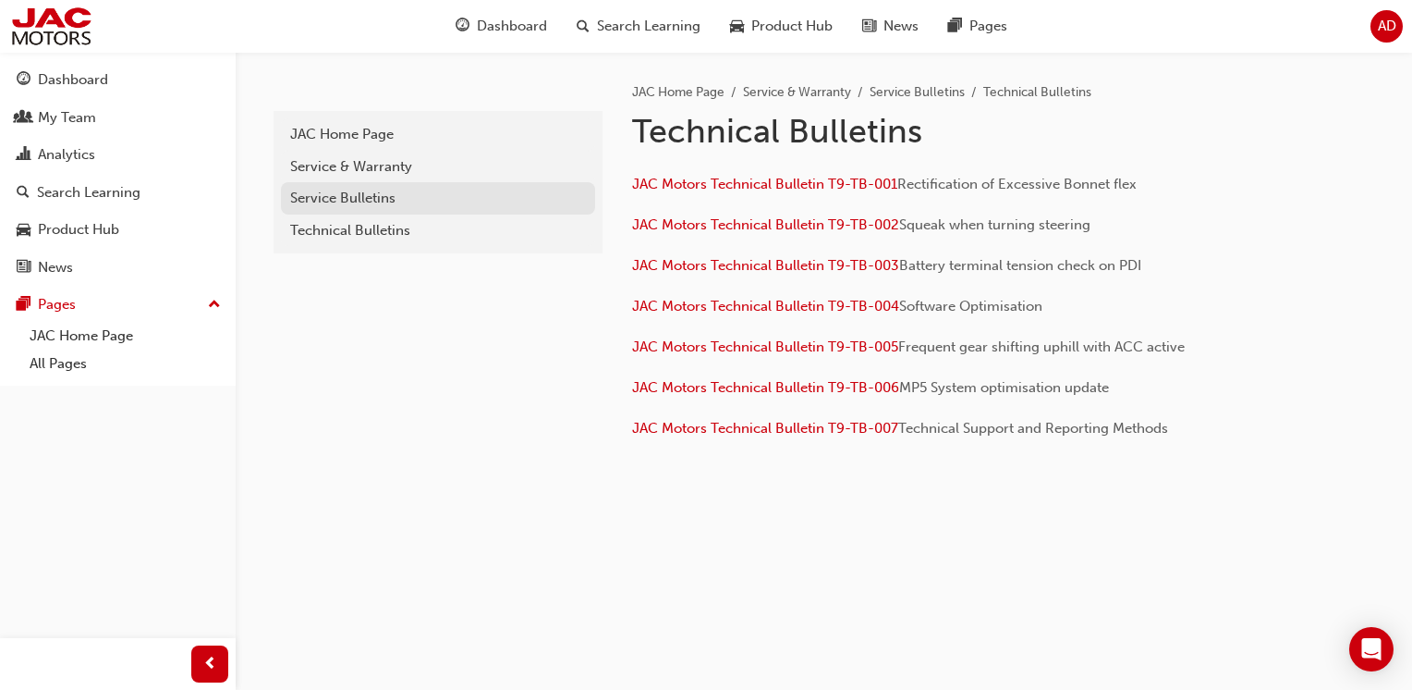
click at [347, 198] on div "Service Bulletins" at bounding box center [438, 198] width 296 height 21
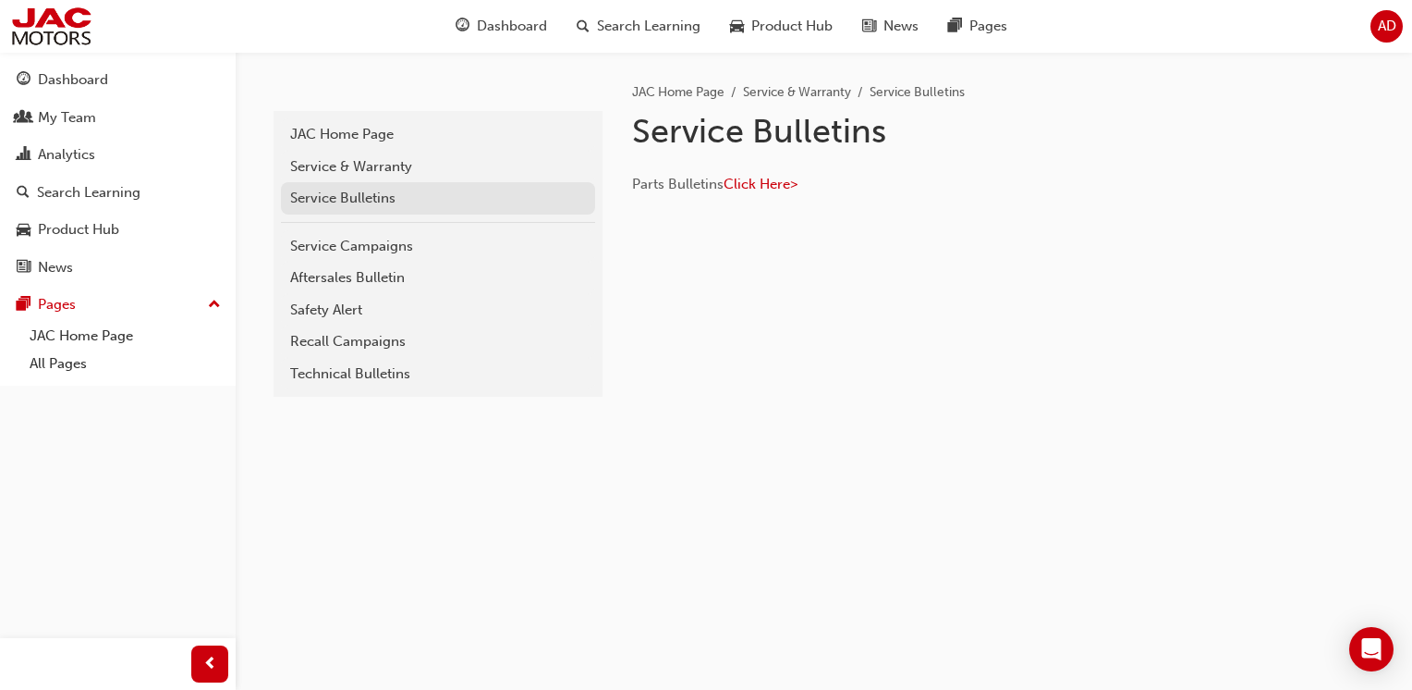
click at [346, 184] on link "Service Bulletins" at bounding box center [438, 198] width 314 height 32
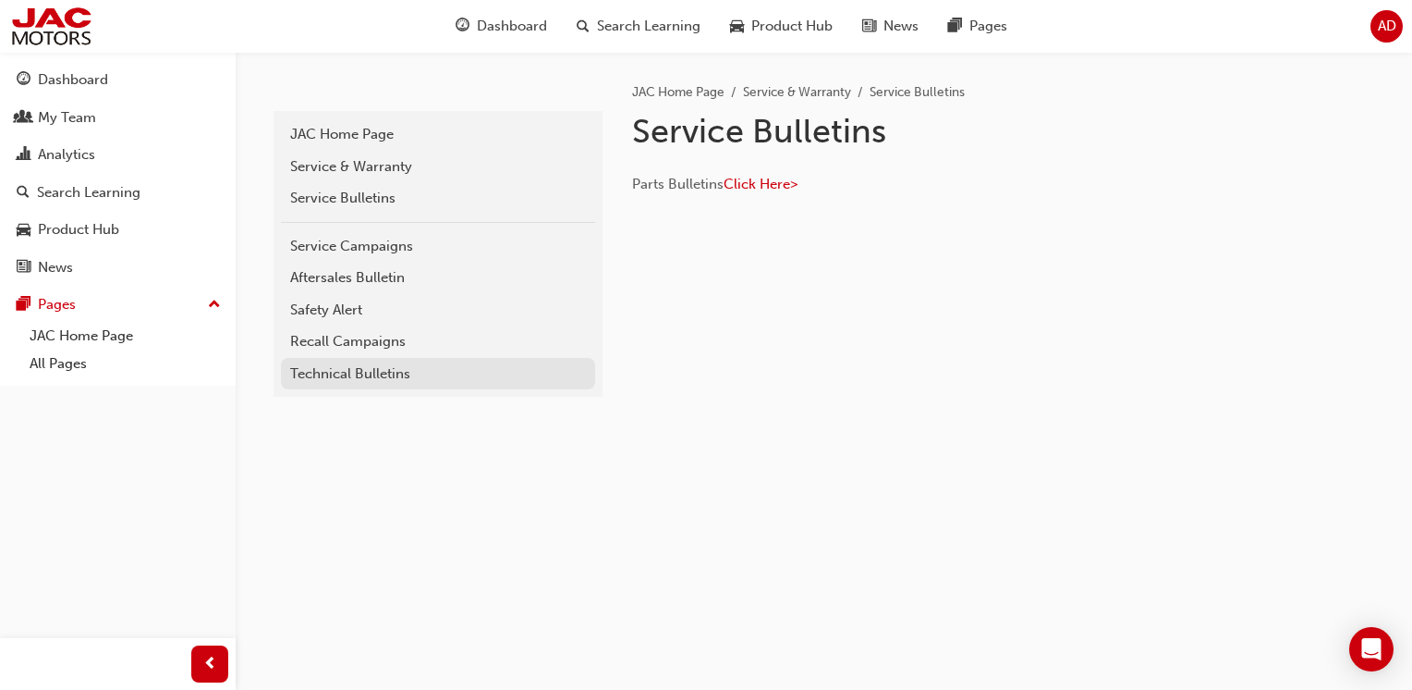
click at [365, 372] on div "Technical Bulletins" at bounding box center [438, 373] width 296 height 21
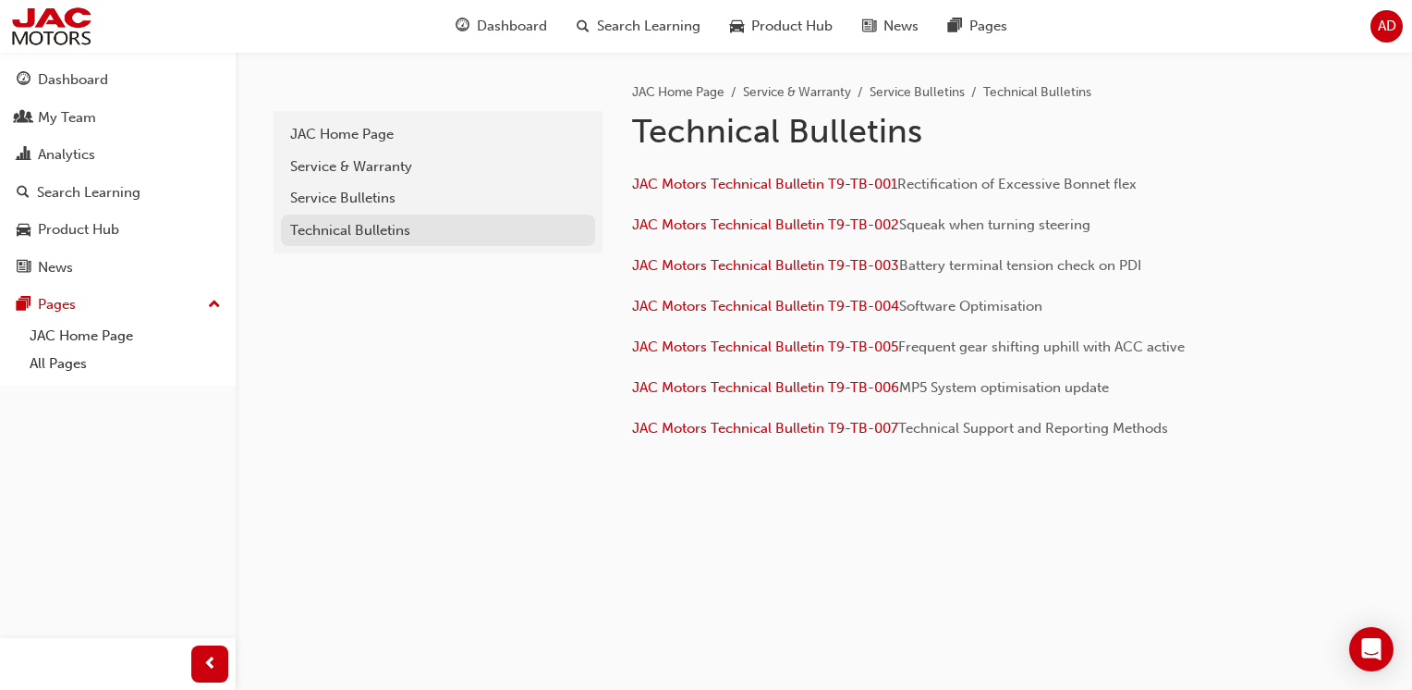
click at [320, 235] on div "Technical Bulletins" at bounding box center [438, 230] width 296 height 21
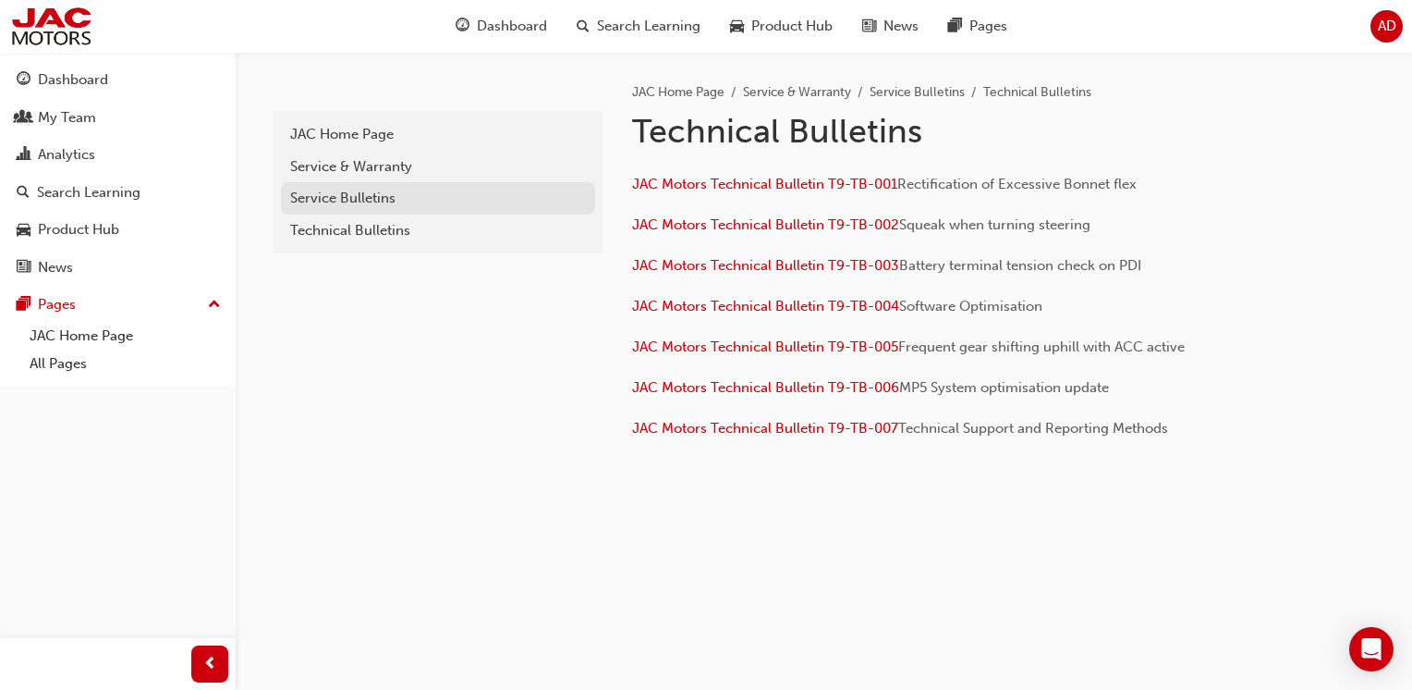
click at [332, 206] on div "Service Bulletins" at bounding box center [438, 198] width 296 height 21
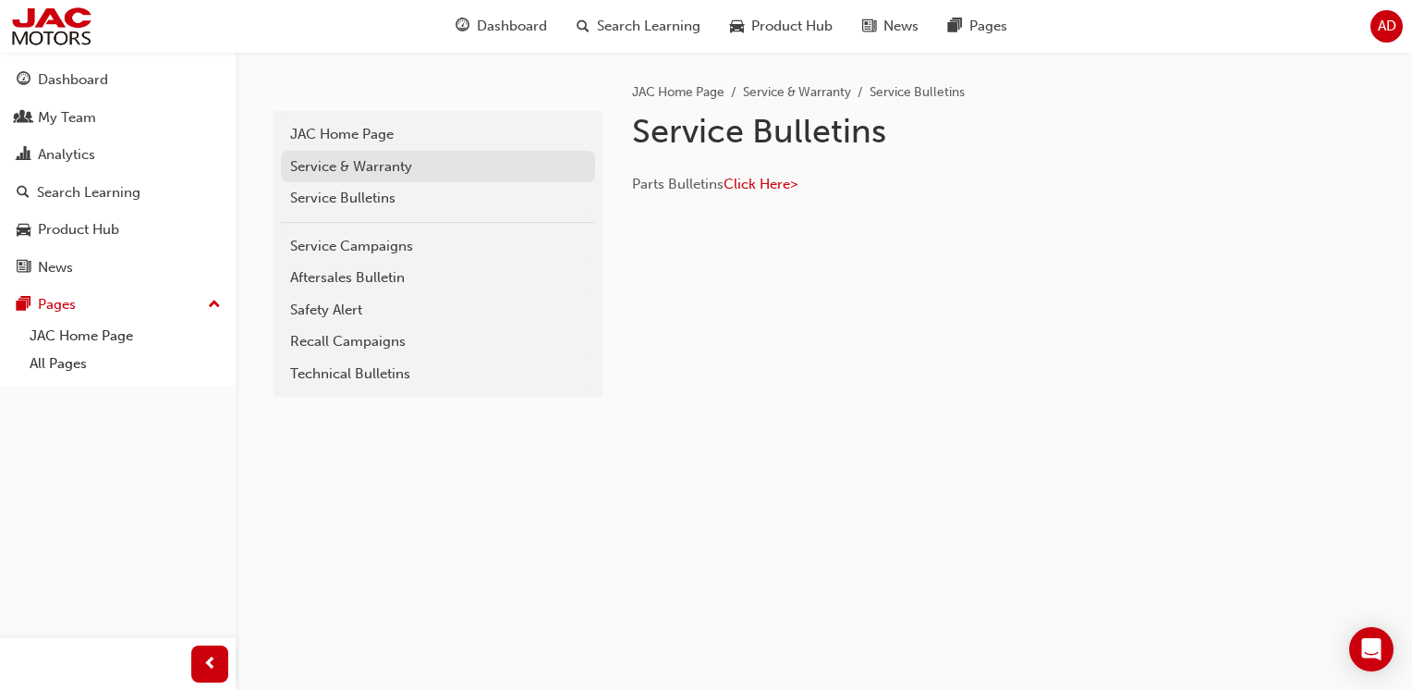
click at [372, 163] on div "Service & Warranty" at bounding box center [438, 166] width 296 height 21
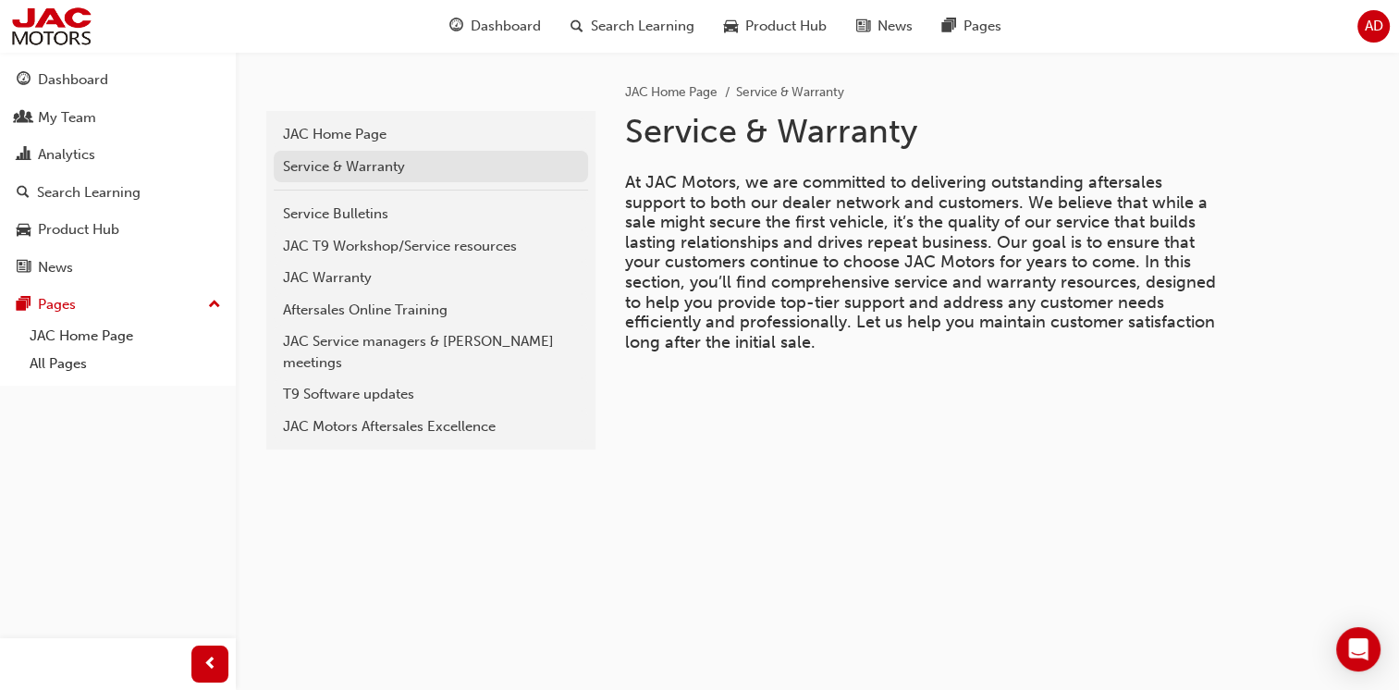
click at [338, 173] on div "Service & Warranty" at bounding box center [431, 166] width 296 height 21
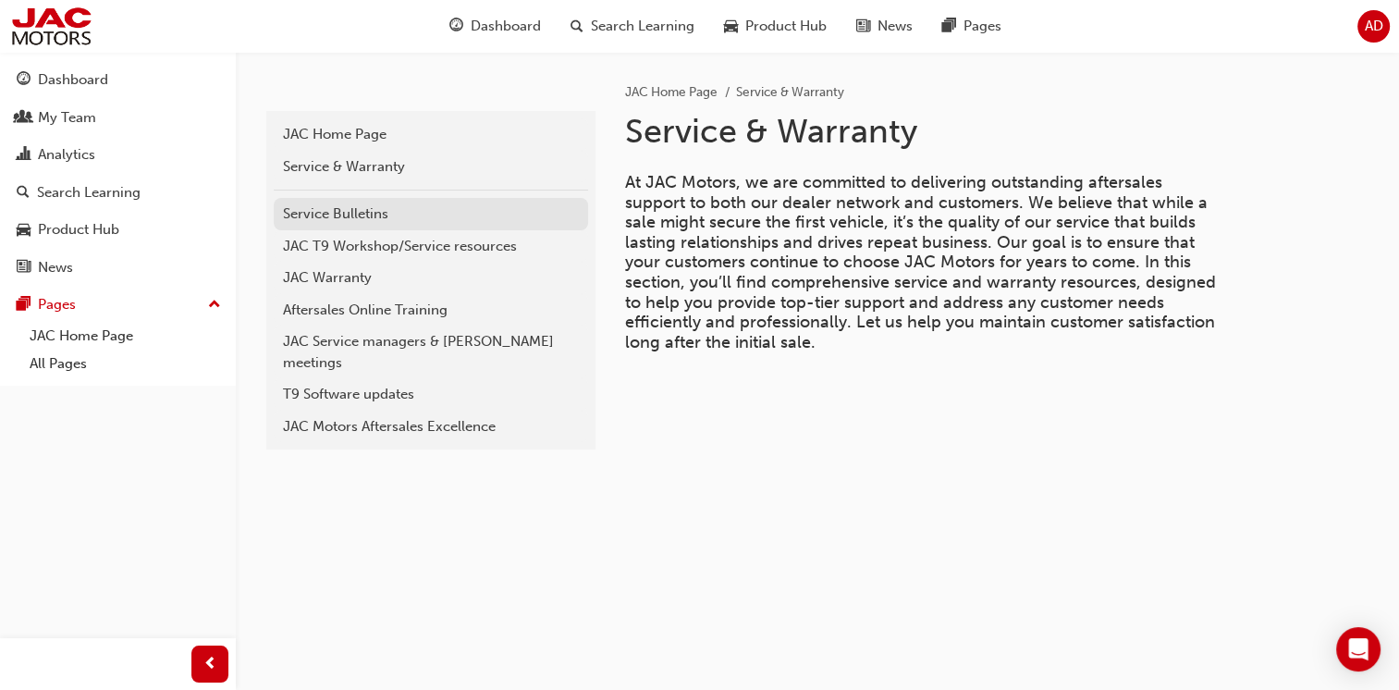
click at [333, 213] on div "Service Bulletins" at bounding box center [431, 213] width 296 height 21
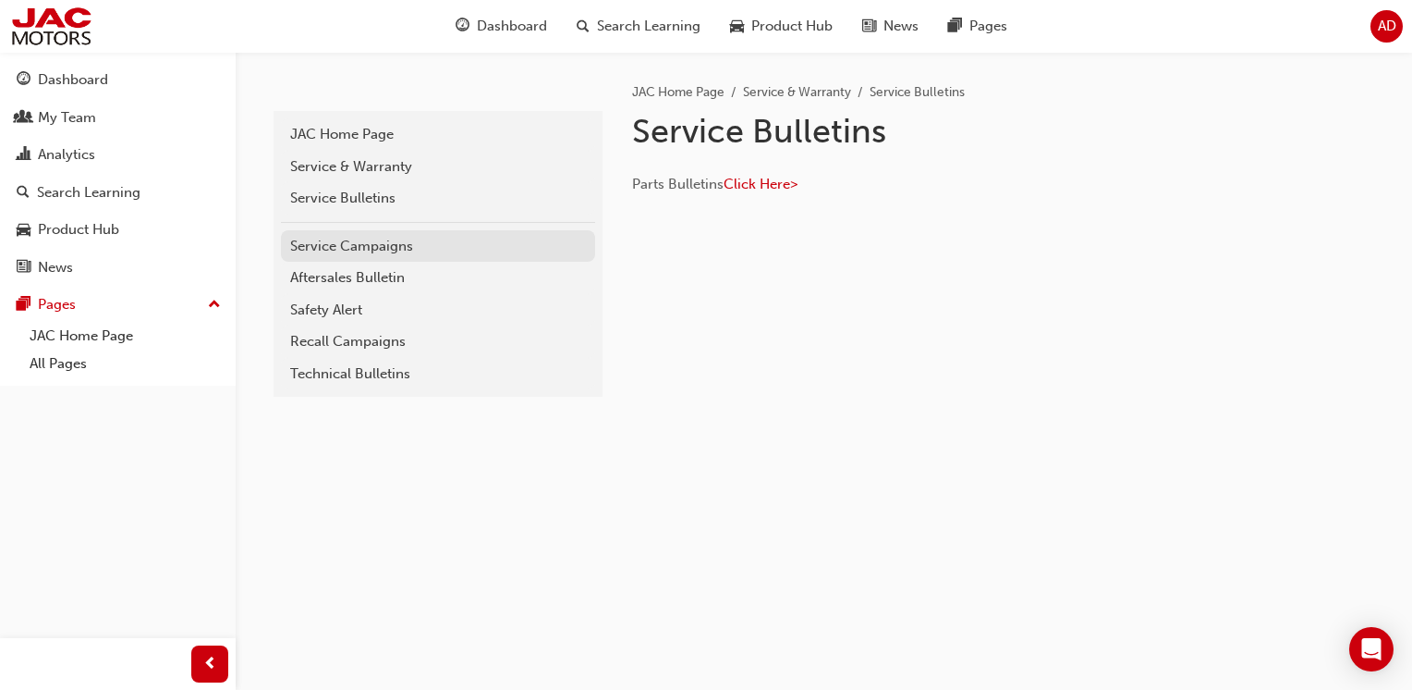
click at [359, 242] on div "Service Campaigns" at bounding box center [438, 246] width 296 height 21
click at [338, 276] on div "Aftersales Bulletin" at bounding box center [438, 277] width 296 height 21
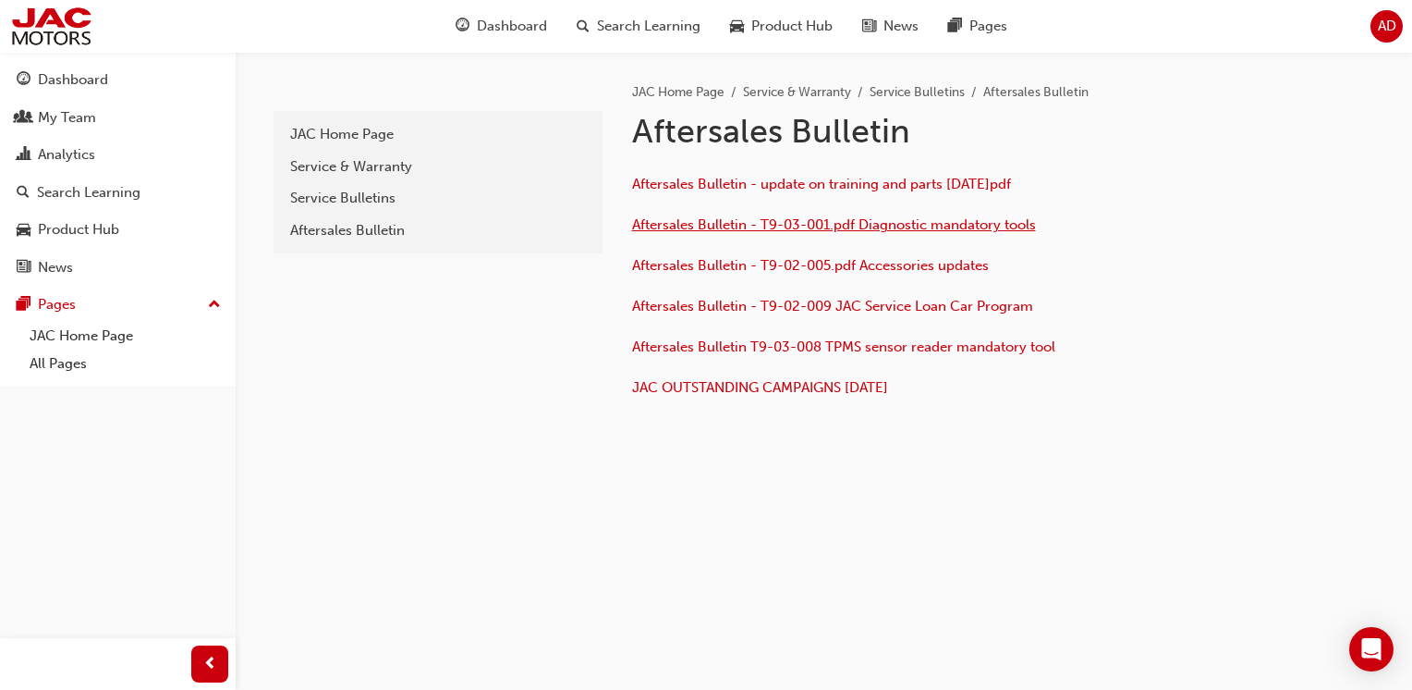
click at [831, 229] on span "Aftersales Bulletin - T9-03-001.pdf Diagnostic mandatory tools" at bounding box center [834, 224] width 404 height 17
